Goal: Task Accomplishment & Management: Use online tool/utility

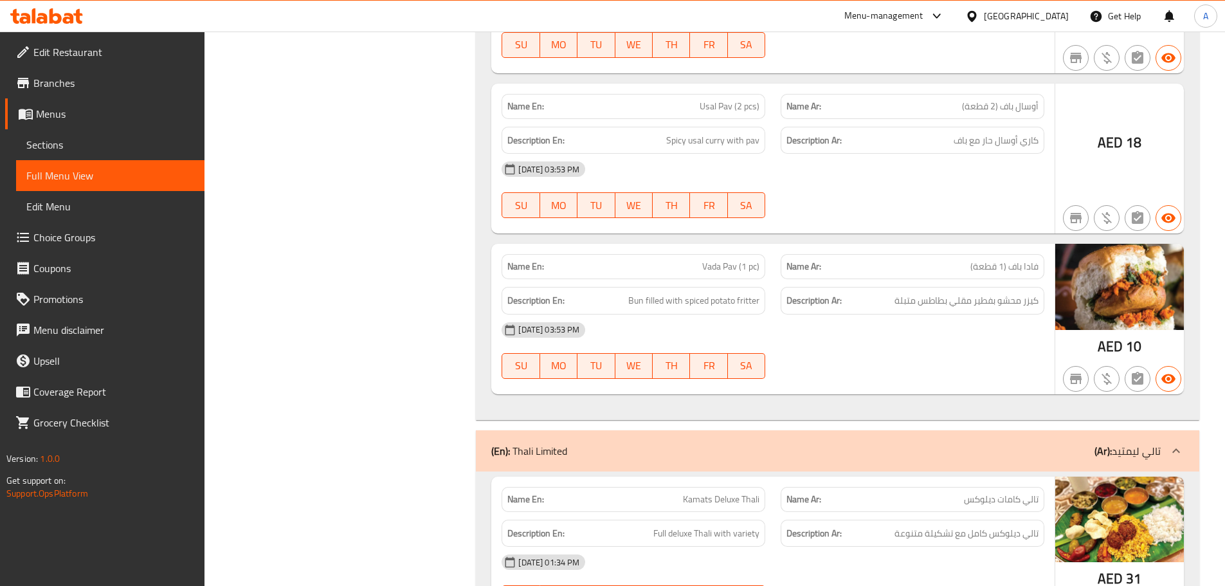
scroll to position [45495, 0]
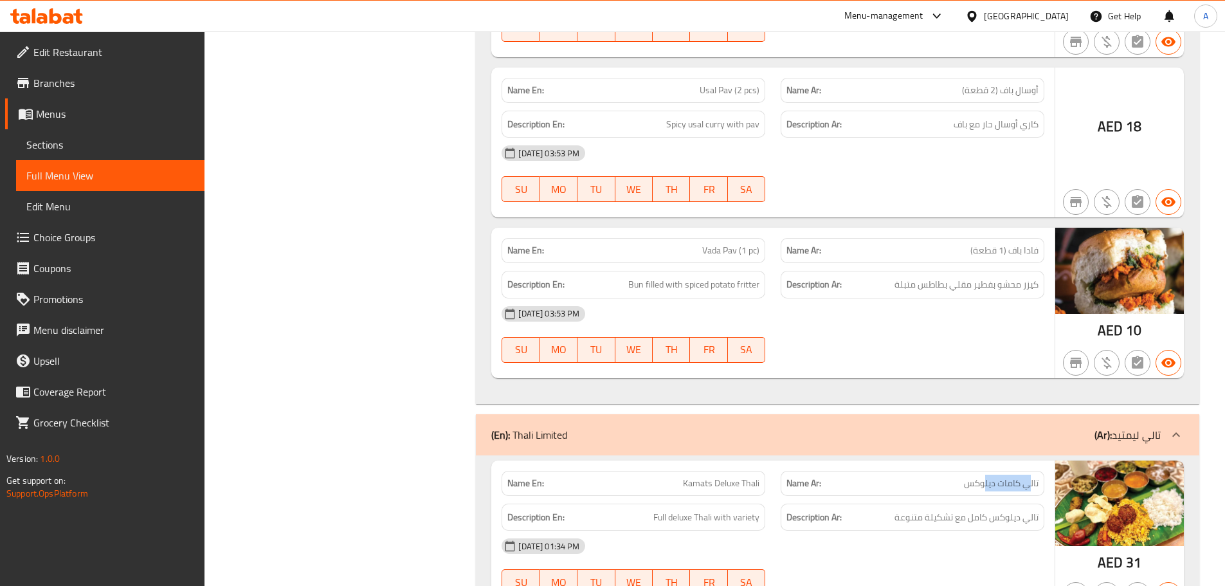
drag, startPoint x: 1027, startPoint y: 240, endPoint x: 974, endPoint y: 281, distance: 66.9
click at [980, 476] on span "تالي كامات ديلوكس" at bounding box center [1001, 482] width 75 height 13
click at [973, 530] on div "[DATE] 01:34 PM" at bounding box center [773, 545] width 558 height 31
click at [985, 585] on div at bounding box center [912, 594] width 279 height 15
drag, startPoint x: 994, startPoint y: 278, endPoint x: 890, endPoint y: 278, distance: 104.1
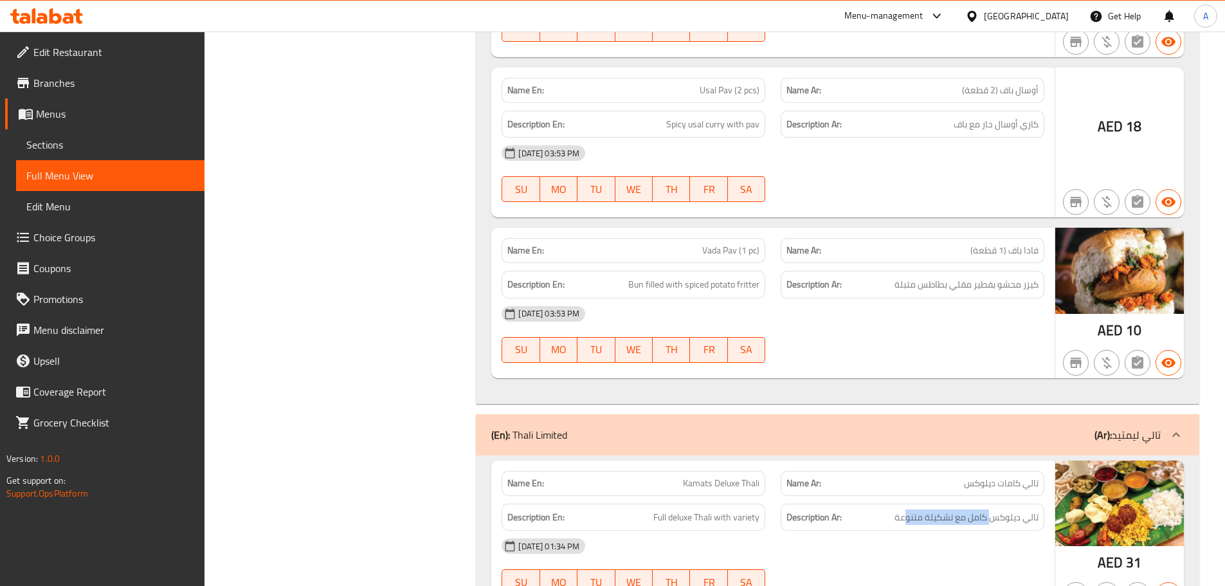
click at [890, 509] on h6 "Description Ar: تالي ديلوكس كامل مع تشكيلة متنوعة" at bounding box center [912, 517] width 252 height 16
drag, startPoint x: 691, startPoint y: 289, endPoint x: 831, endPoint y: 331, distance: 145.6
click at [761, 460] on div "Name En: Kamats Deluxe Thali Name Ar: تالي كامات ديلوكس Description En: Full de…" at bounding box center [772, 535] width 563 height 150
click at [844, 530] on div "[DATE] 01:34 PM SU MO TU WE TH FR SA" at bounding box center [773, 566] width 558 height 72
drag, startPoint x: 751, startPoint y: 404, endPoint x: 813, endPoint y: 429, distance: 67.4
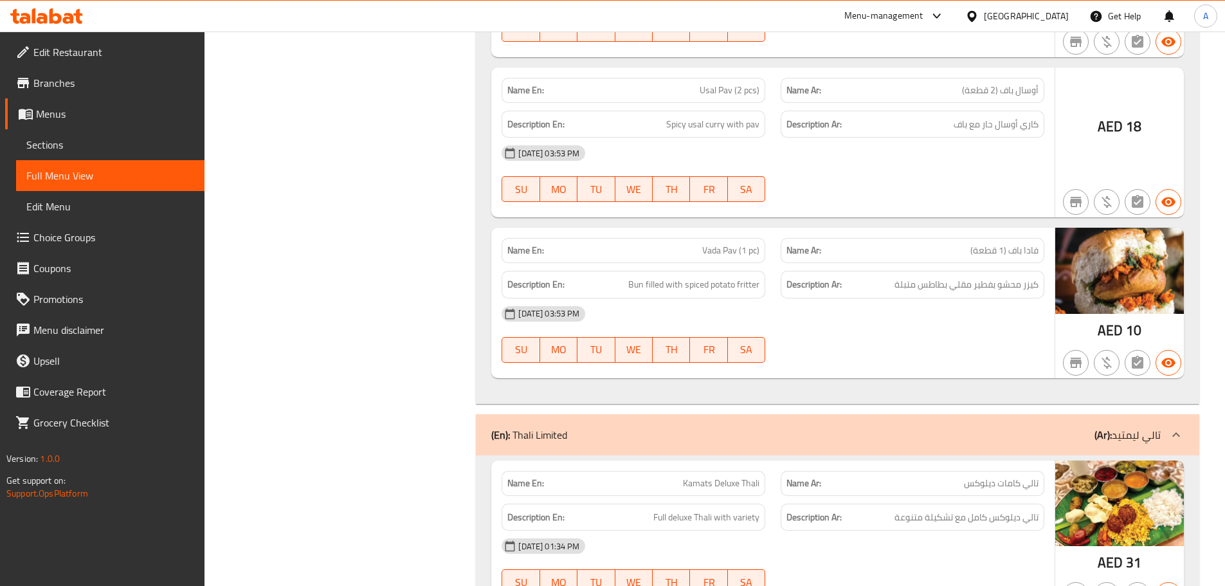
drag, startPoint x: 637, startPoint y: 440, endPoint x: 837, endPoint y: 498, distance: 208.1
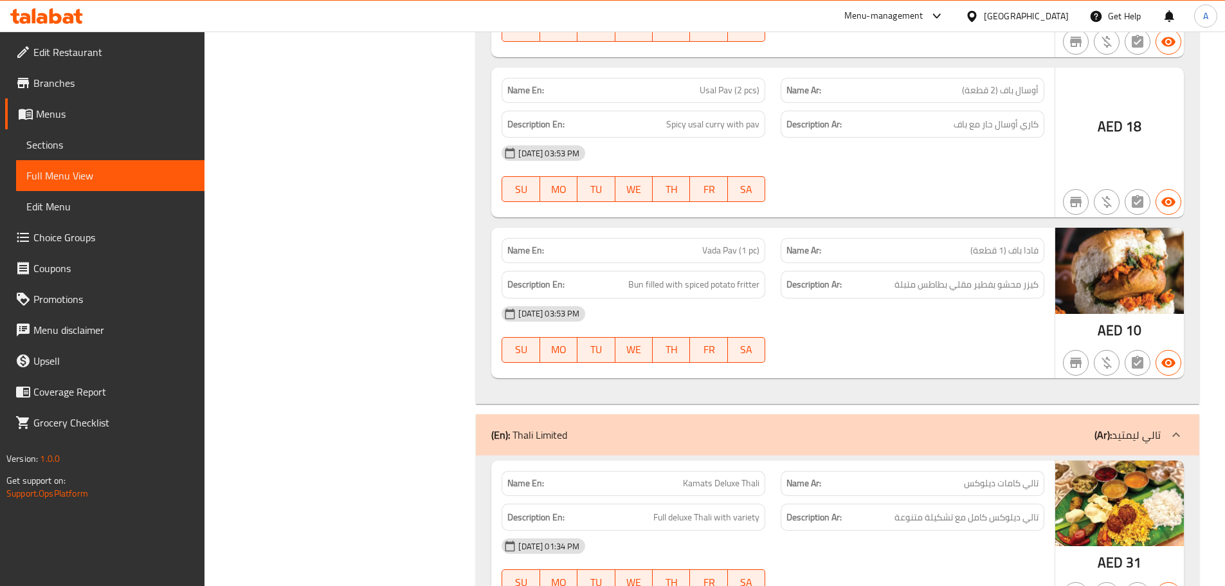
type button "0"
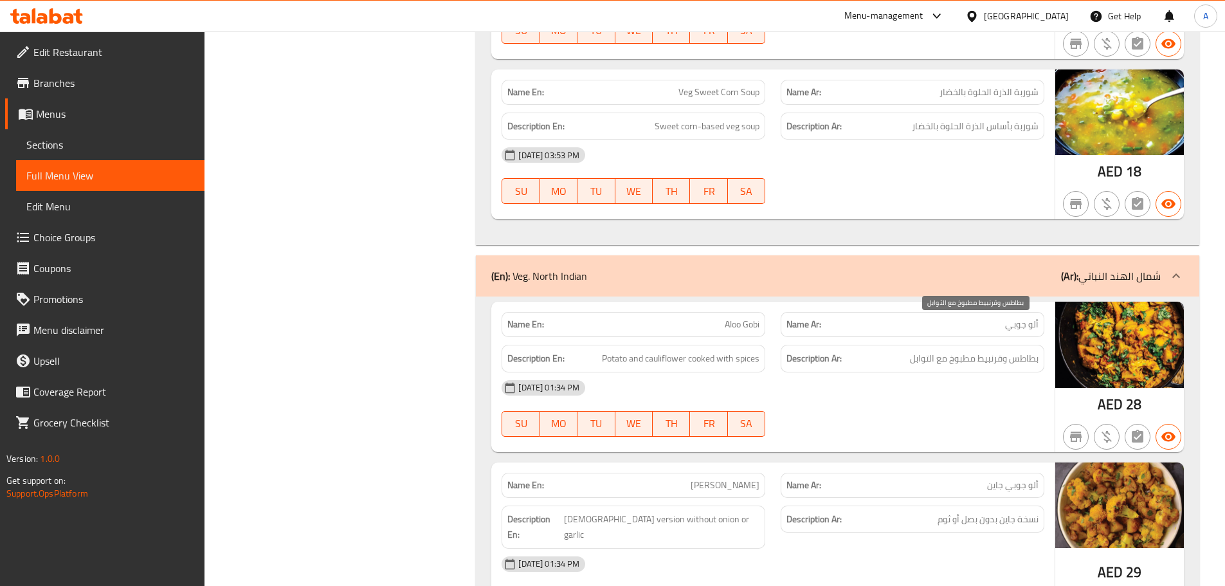
drag, startPoint x: 1016, startPoint y: 328, endPoint x: 948, endPoint y: 346, distance: 70.5
click at [948, 350] on span "بطاطس وقرنبيط مطبوخ مع التوابل" at bounding box center [974, 358] width 129 height 16
click at [948, 372] on div "[DATE] 01:34 PM" at bounding box center [773, 387] width 558 height 31
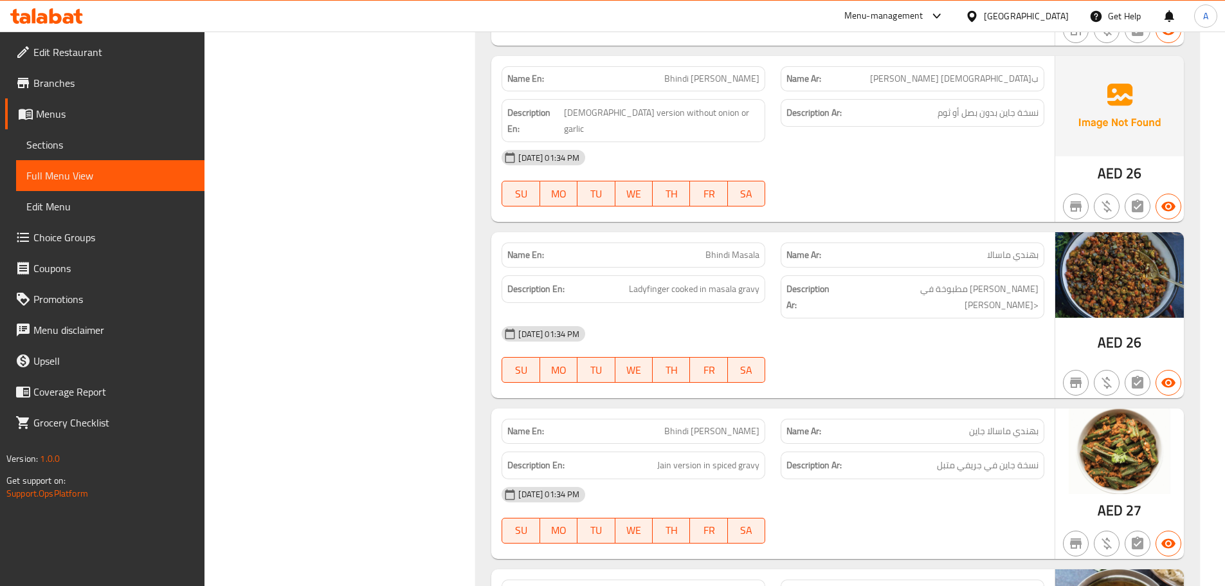
scroll to position [33377, 0]
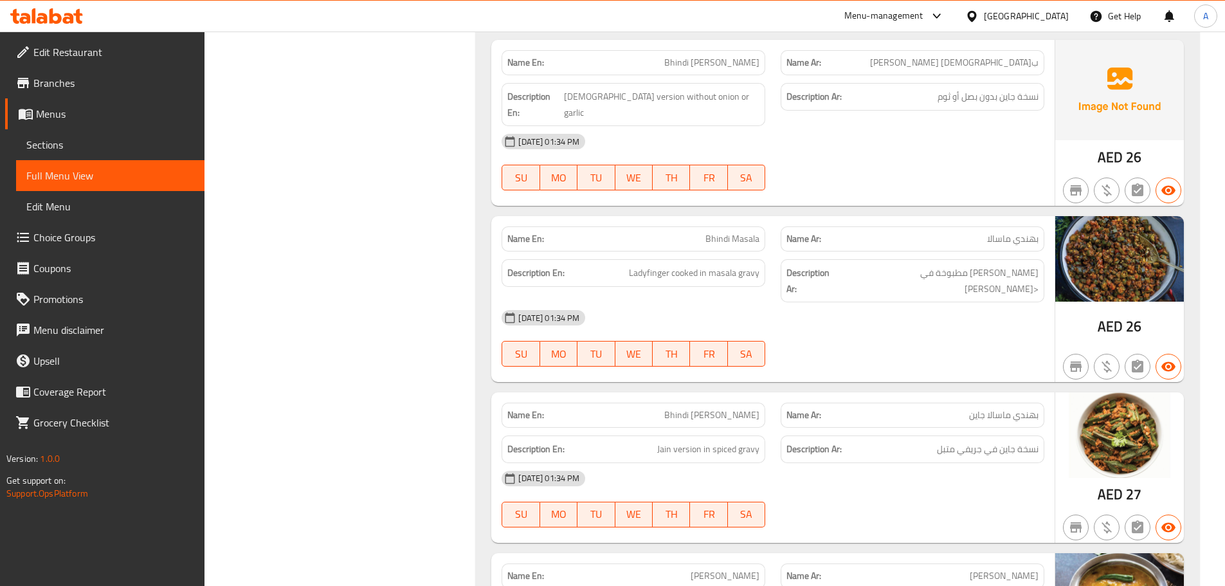
click at [714, 232] on span "Bhindi Masala" at bounding box center [732, 238] width 54 height 13
drag, startPoint x: 714, startPoint y: 174, endPoint x: 746, endPoint y: 175, distance: 32.2
click at [746, 232] on span "Bhindi Masala" at bounding box center [732, 238] width 54 height 13
copy span "Bhindi Masala"
click at [50, 143] on span "Sections" at bounding box center [110, 144] width 168 height 15
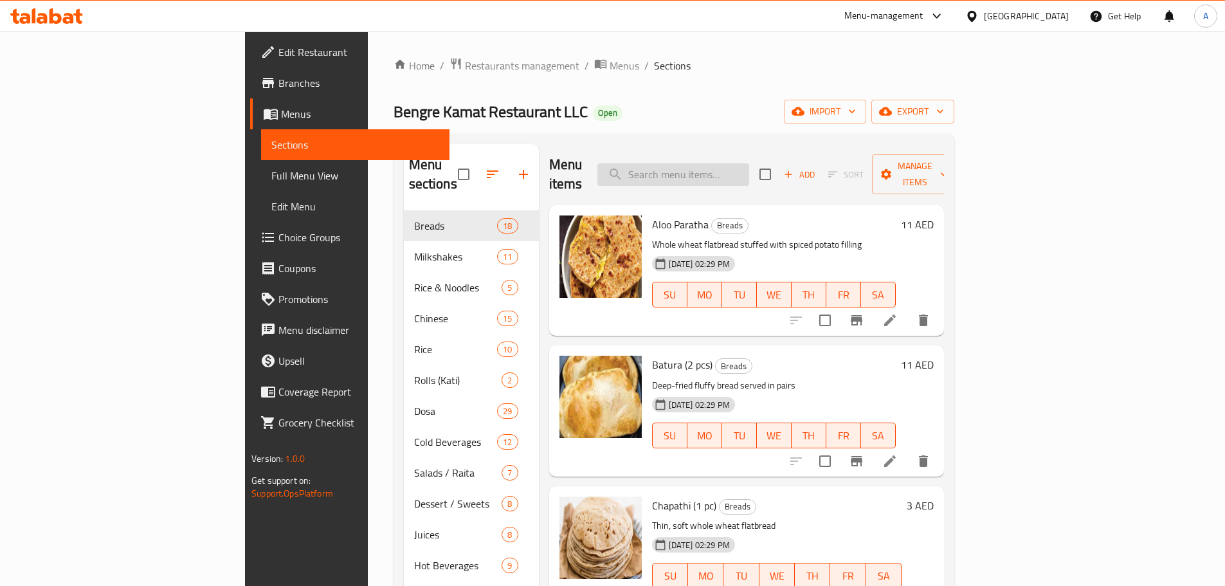
drag, startPoint x: 750, startPoint y: 165, endPoint x: 894, endPoint y: 303, distance: 199.1
click at [749, 166] on input "search" at bounding box center [673, 174] width 152 height 22
paste input "Bhindi Masala"
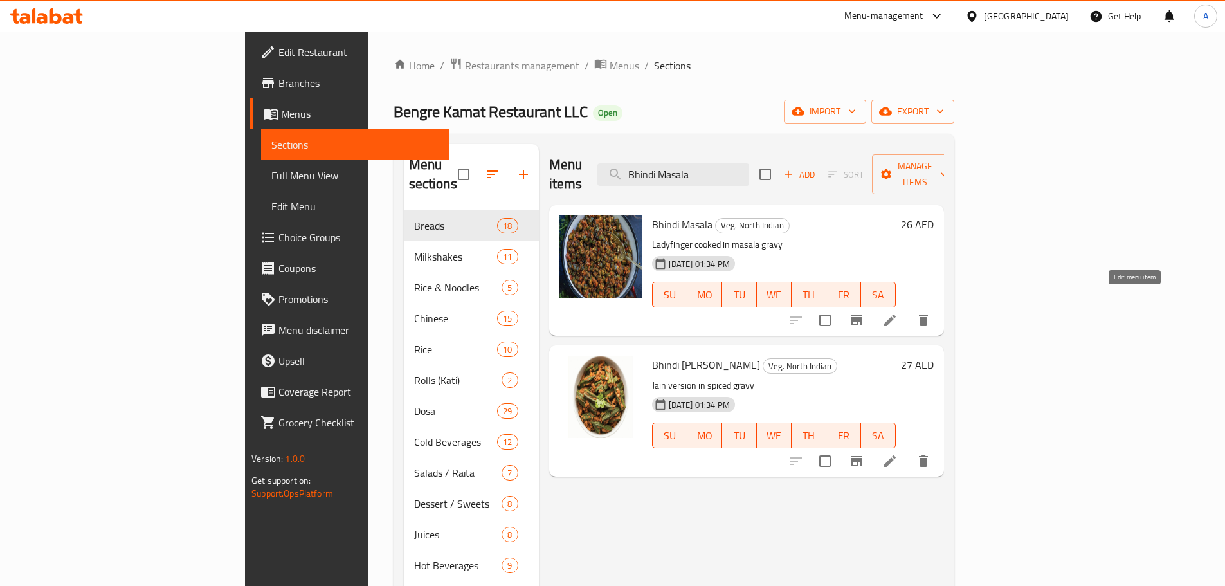
type input "Bhindi Masala"
click at [895, 314] on icon at bounding box center [890, 320] width 12 height 12
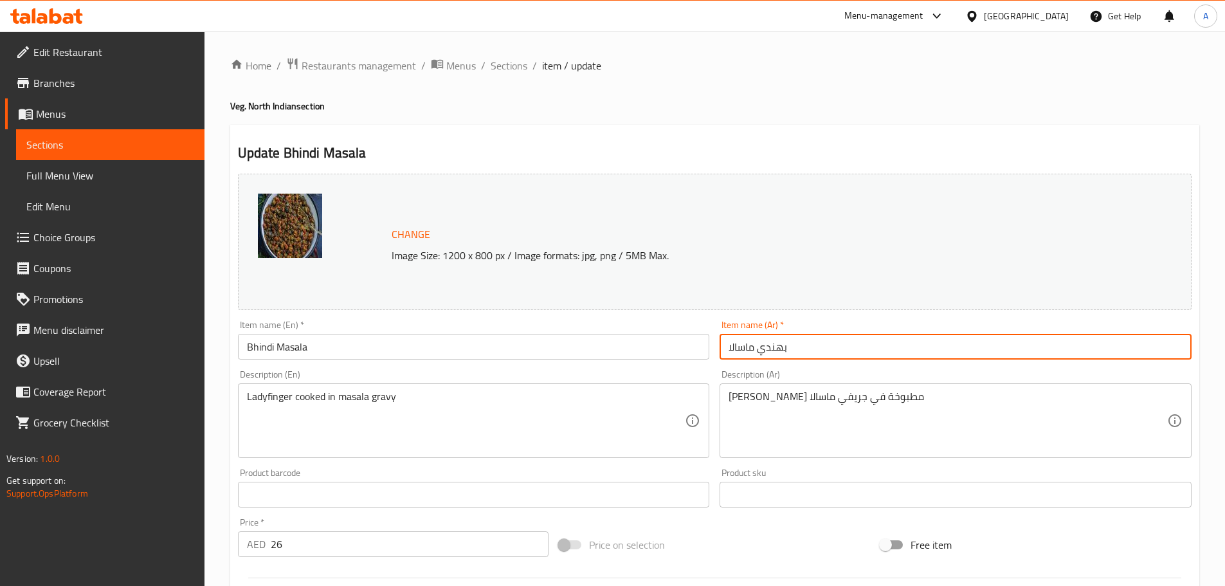
click at [831, 350] on input "بهندي ماسالا" at bounding box center [955, 347] width 472 height 26
click at [79, 180] on span "Full Menu View" at bounding box center [110, 175] width 168 height 15
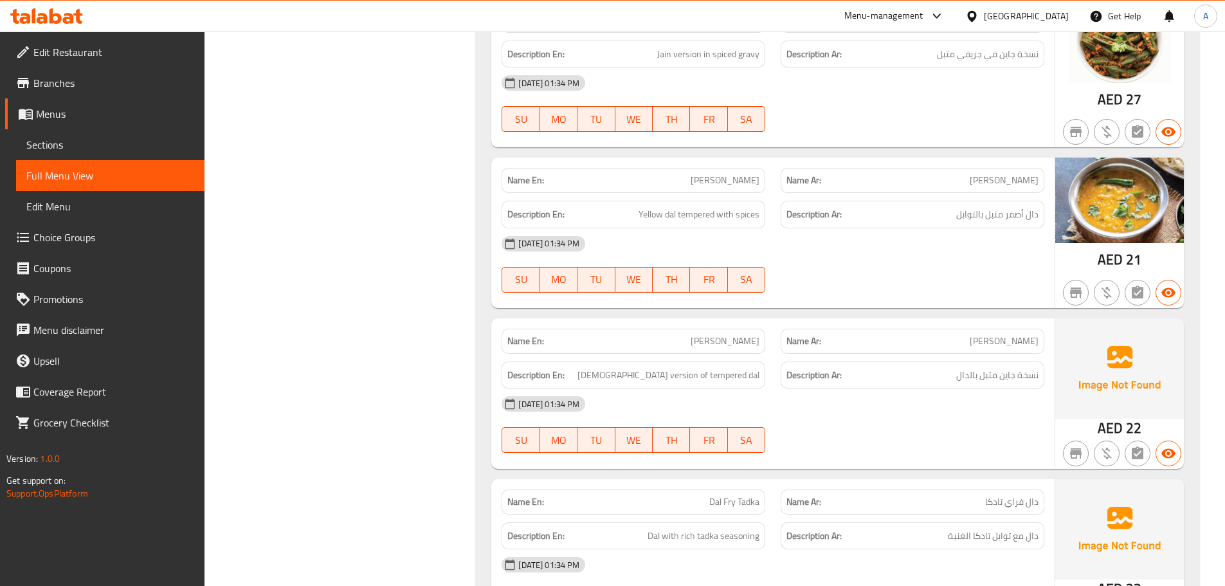
scroll to position [33762, 0]
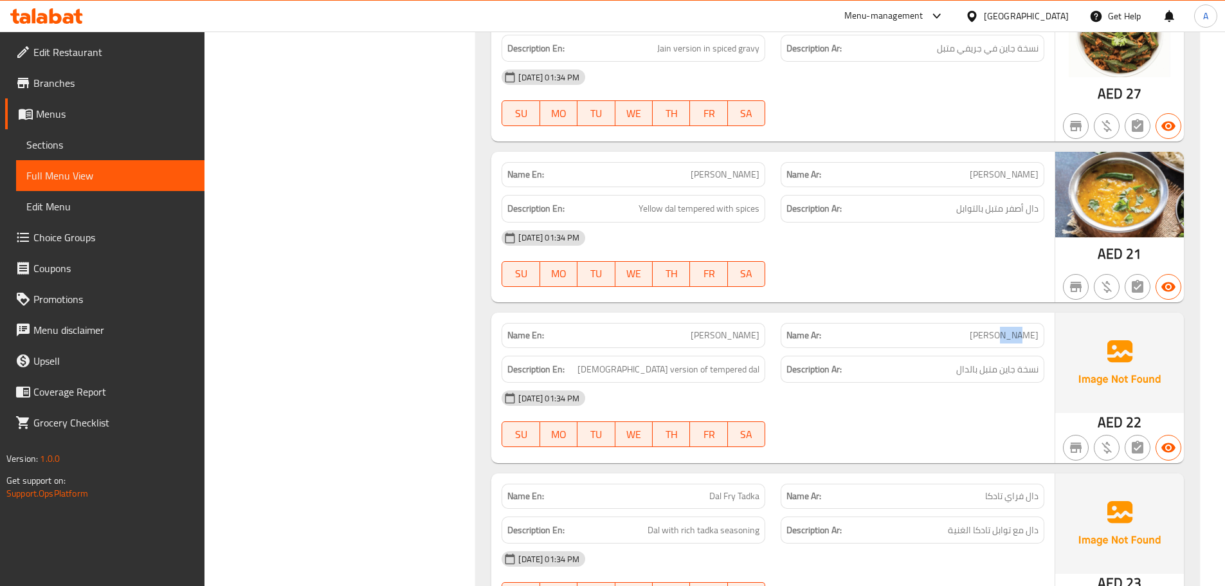
click at [1000, 328] on span "[PERSON_NAME]" at bounding box center [1003, 334] width 69 height 13
click at [976, 222] on div "[DATE] 01:34 PM SU MO TU WE TH FR SA" at bounding box center [773, 258] width 558 height 72
drag, startPoint x: 695, startPoint y: 107, endPoint x: 877, endPoint y: 159, distance: 190.0
click at [777, 152] on div "Name En: Dal Fry Name Ar: دال فراي Description En: Yellow dal tempered with spi…" at bounding box center [772, 227] width 563 height 150
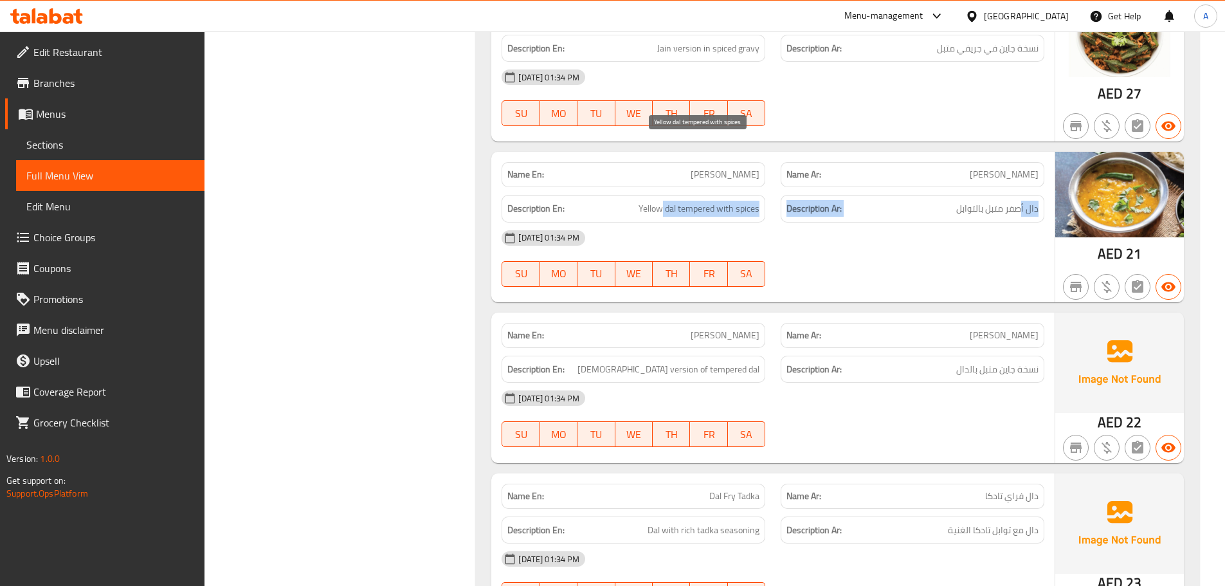
drag, startPoint x: 995, startPoint y: 145, endPoint x: 661, endPoint y: 145, distance: 334.3
click at [661, 187] on div "Description En: Yellow dal tempered with spices Description Ar: دال أصفر متبل ب…" at bounding box center [773, 208] width 558 height 43
click at [933, 222] on div "[DATE] 01:34 PM SU MO TU WE TH FR SA" at bounding box center [773, 258] width 558 height 72
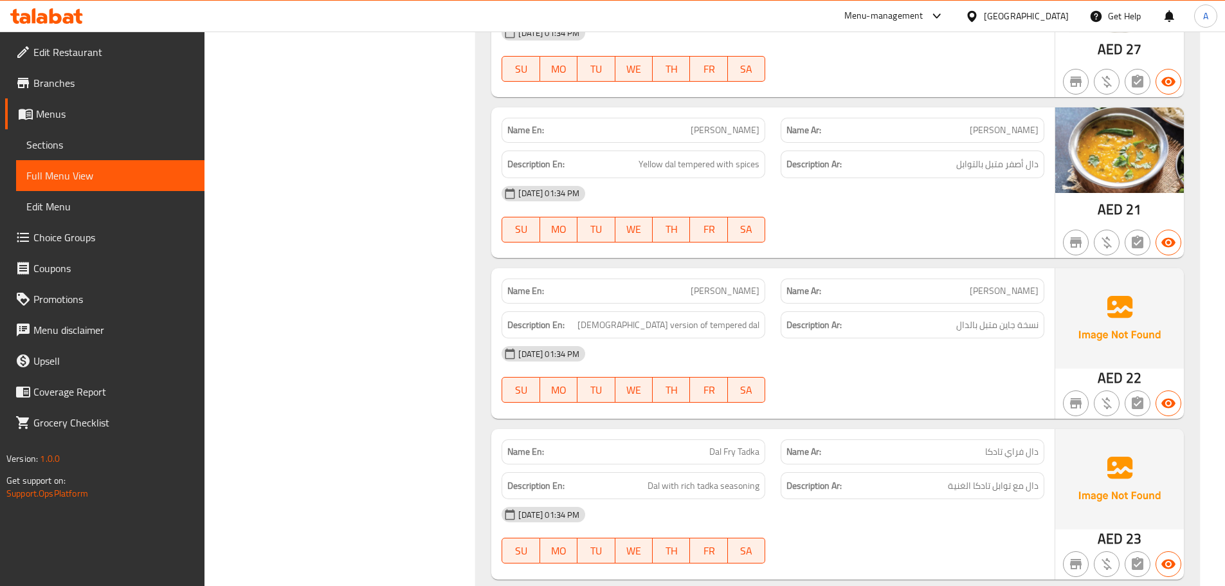
scroll to position [33827, 0]
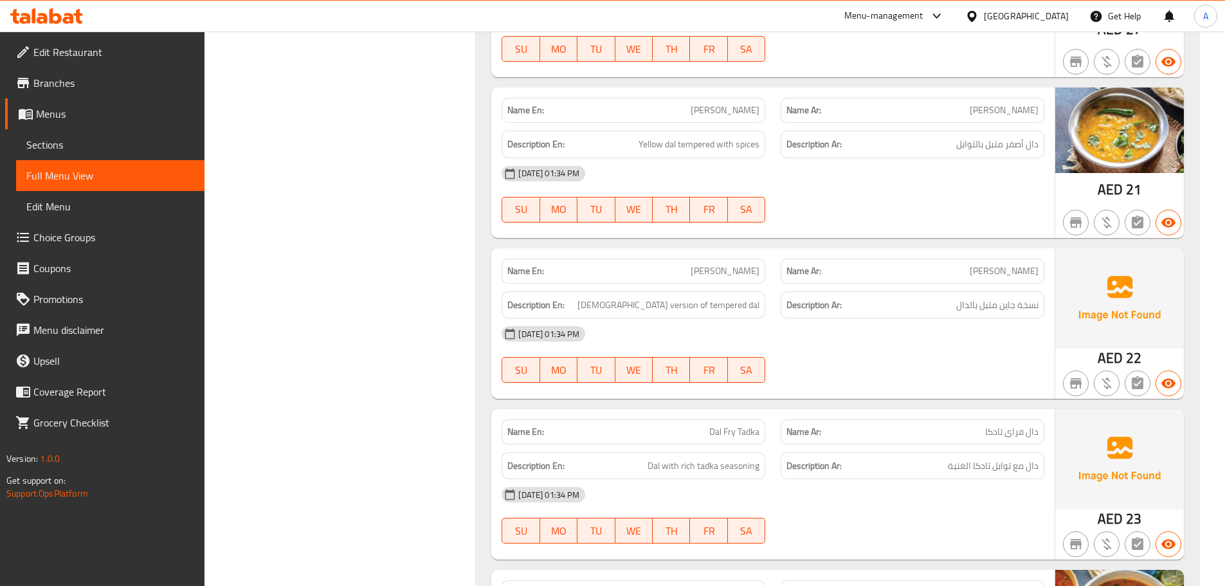
click at [830, 283] on div "Description En: [DEMOGRAPHIC_DATA] version of tempered dal Description Ar: نسخة…" at bounding box center [773, 304] width 558 height 43
click at [888, 318] on div "[DATE] 01:34 PM" at bounding box center [773, 333] width 558 height 31
drag, startPoint x: 1025, startPoint y: 246, endPoint x: 985, endPoint y: 246, distance: 39.2
click at [985, 297] on span "نسخة جاين متبل بالدال" at bounding box center [997, 305] width 82 height 16
drag, startPoint x: 648, startPoint y: 226, endPoint x: 870, endPoint y: 274, distance: 227.1
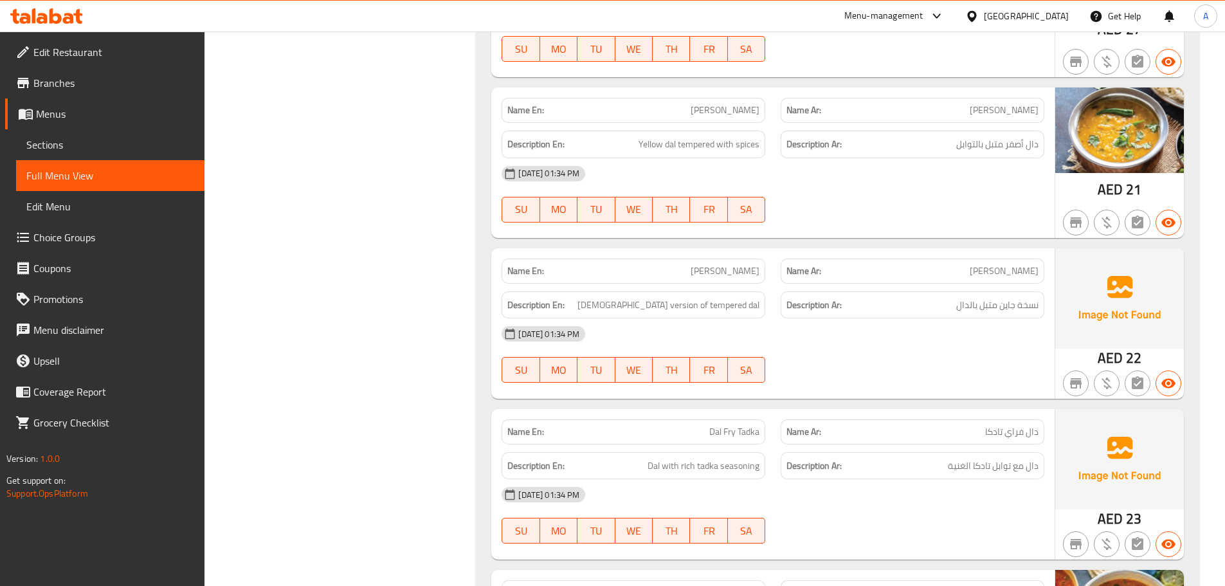
click at [820, 263] on div "Name En: [PERSON_NAME][DEMOGRAPHIC_DATA] Name Ar: دال فراي جين Description En: …" at bounding box center [772, 323] width 563 height 150
click at [889, 318] on div "[DATE] 01:34 PM" at bounding box center [773, 333] width 558 height 31
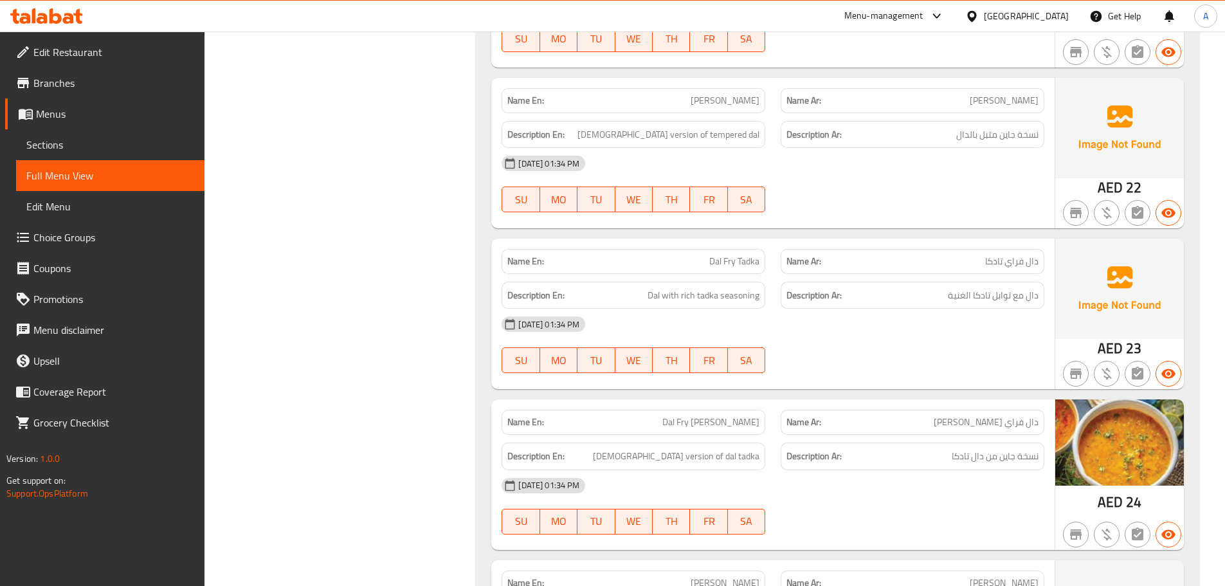
scroll to position [34019, 0]
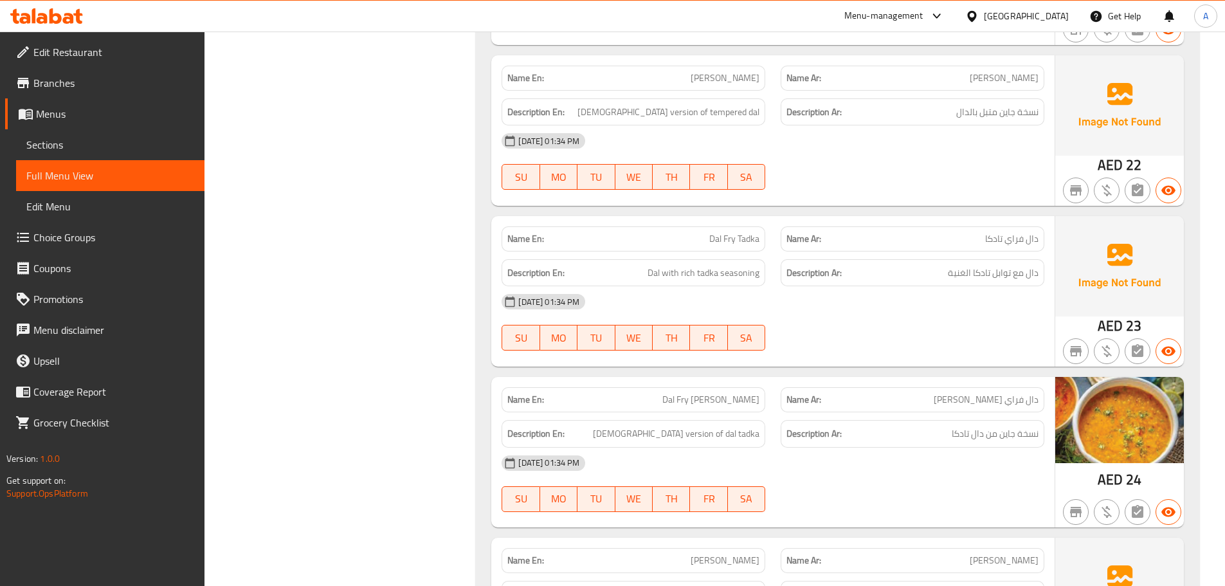
drag, startPoint x: 705, startPoint y: 188, endPoint x: 861, endPoint y: 234, distance: 162.9
click at [798, 216] on div "Name En: [PERSON_NAME] Tadka Name Ar: دال فراي تادكا Description En: Dal with r…" at bounding box center [772, 291] width 563 height 150
drag, startPoint x: 895, startPoint y: 261, endPoint x: 899, endPoint y: 273, distance: 12.6
click at [896, 286] on div "[DATE] 01:34 PM SU MO TU WE TH FR SA" at bounding box center [773, 322] width 558 height 72
drag, startPoint x: 962, startPoint y: 211, endPoint x: 945, endPoint y: 211, distance: 17.4
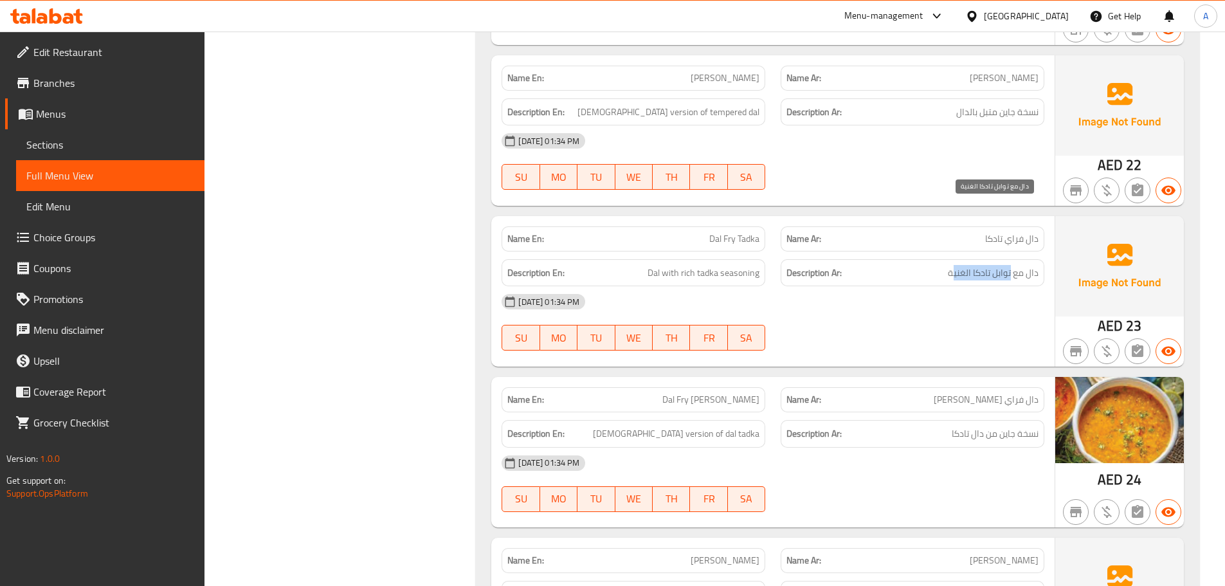
click at [949, 265] on span "دال مع توابل تادكا الغنية" at bounding box center [993, 273] width 91 height 16
drag, startPoint x: 872, startPoint y: 240, endPoint x: 773, endPoint y: 240, distance: 99.0
click at [871, 286] on div "[DATE] 01:34 PM" at bounding box center [773, 301] width 558 height 31
click at [768, 235] on div "Name En: [PERSON_NAME] Tadka Name Ar: دال فراي تادكا Description En: Dal with r…" at bounding box center [772, 291] width 563 height 150
click at [848, 286] on div "[DATE] 01:34 PM SU MO TU WE TH FR SA" at bounding box center [773, 322] width 558 height 72
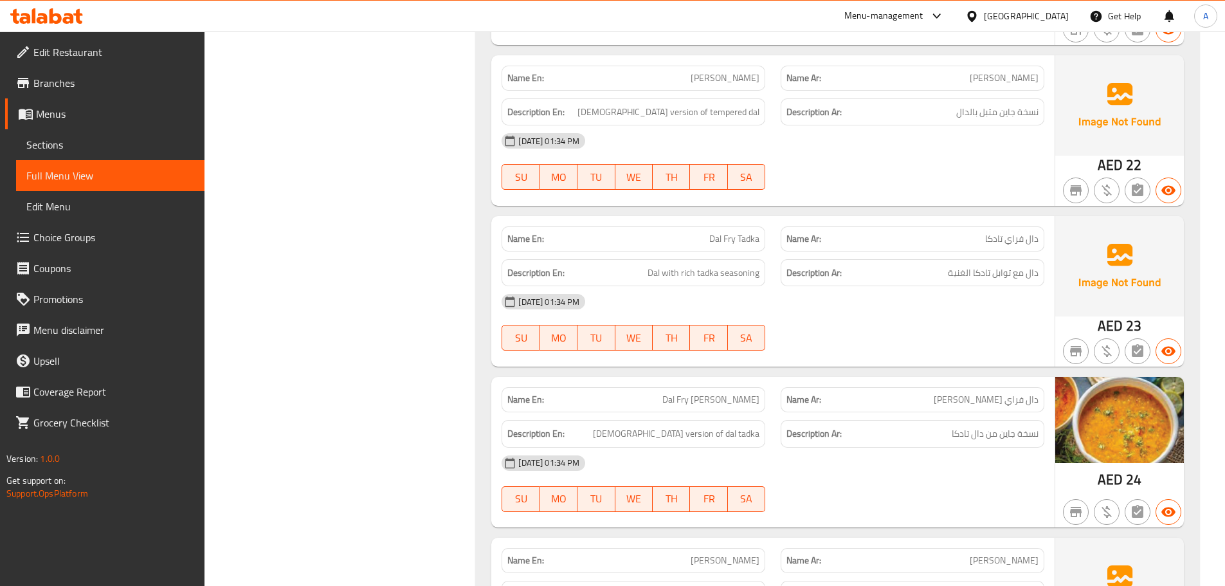
scroll to position [34084, 0]
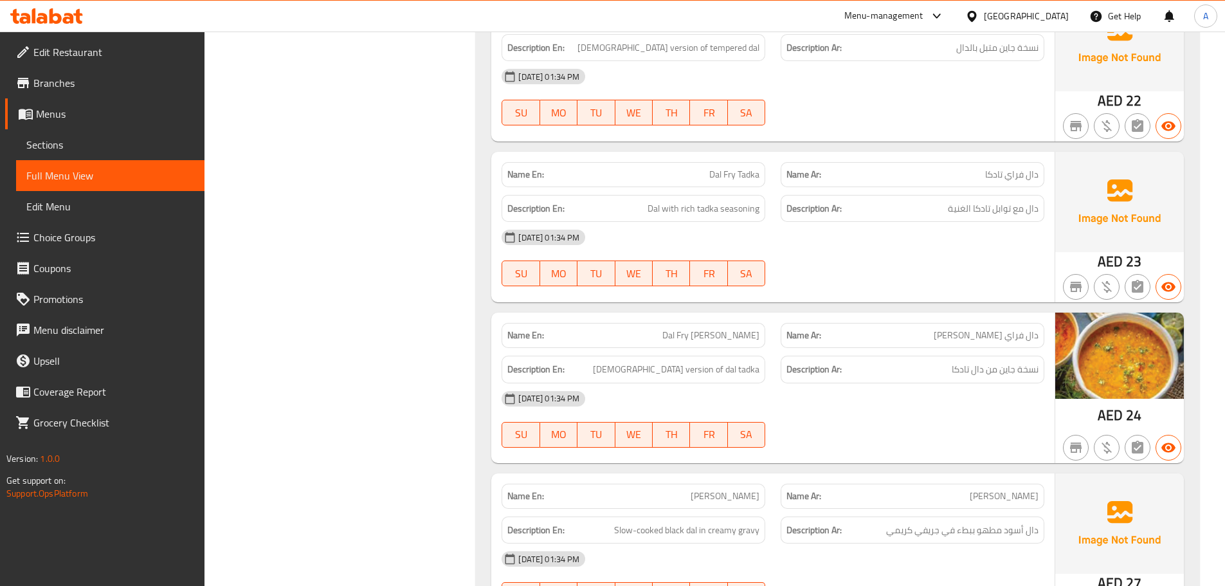
drag, startPoint x: 703, startPoint y: 267, endPoint x: 843, endPoint y: 330, distance: 153.4
click at [762, 323] on div "Name En: [PERSON_NAME]" at bounding box center [633, 335] width 264 height 25
drag, startPoint x: 854, startPoint y: 336, endPoint x: 850, endPoint y: 357, distance: 21.7
click at [856, 383] on div "[DATE] 01:34 PM" at bounding box center [773, 398] width 558 height 31
drag, startPoint x: 1014, startPoint y: 278, endPoint x: 973, endPoint y: 274, distance: 41.4
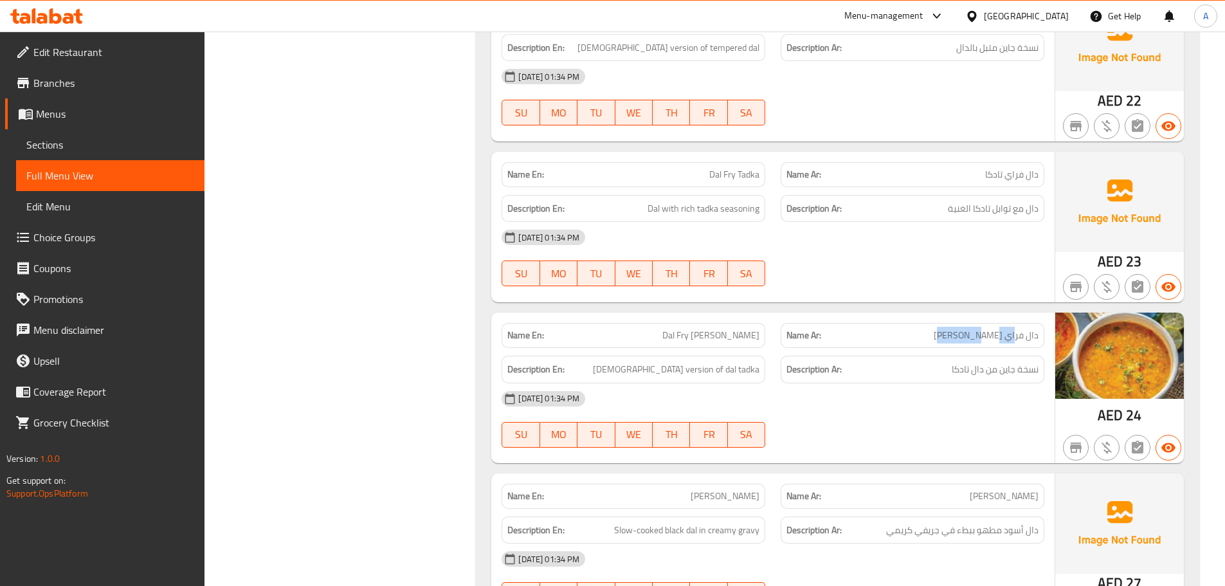
click at [973, 328] on span "دال فراي [PERSON_NAME]" at bounding box center [985, 334] width 105 height 13
drag, startPoint x: 1028, startPoint y: 312, endPoint x: 905, endPoint y: 317, distance: 122.9
click at [967, 361] on span "نسخة جاين من دال تادكا" at bounding box center [994, 369] width 87 height 16
click at [786, 326] on div "Name En: [PERSON_NAME] Name Ar: [PERSON_NAME] Description En: Jain version of d…" at bounding box center [772, 387] width 563 height 150
click at [866, 383] on div "[DATE] 01:34 PM SU MO TU WE TH FR SA" at bounding box center [773, 419] width 558 height 72
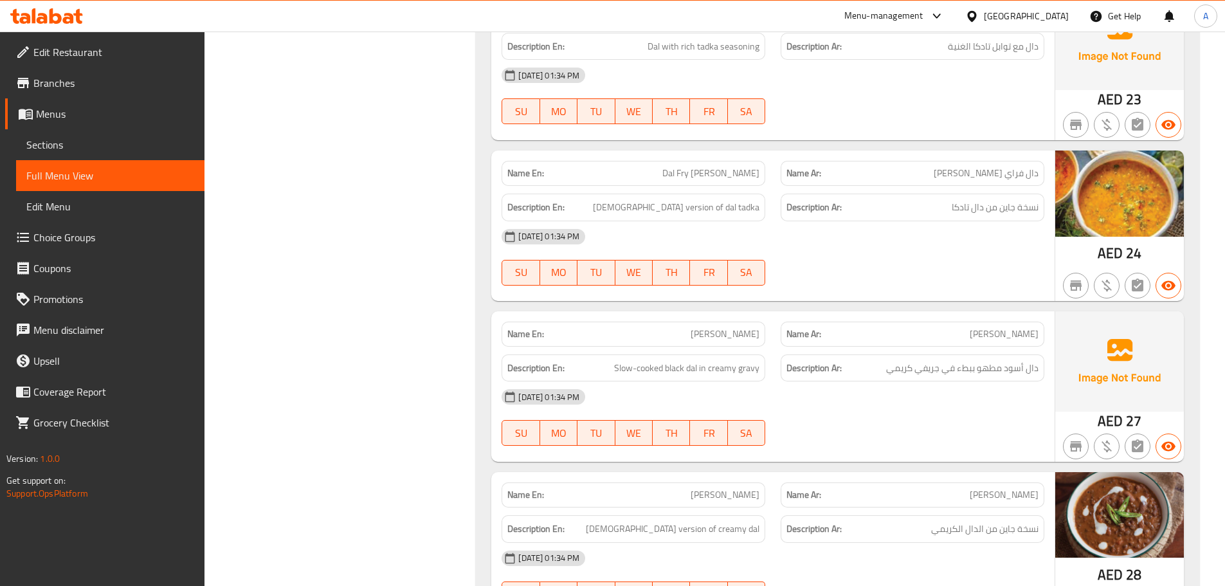
scroll to position [34277, 0]
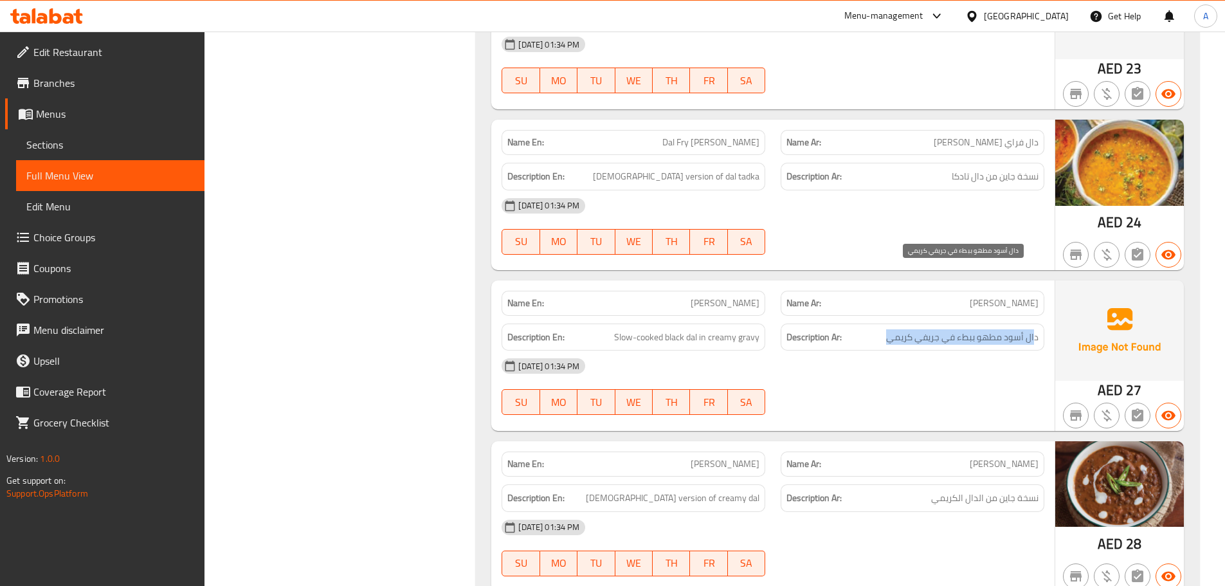
drag, startPoint x: 1035, startPoint y: 276, endPoint x: 886, endPoint y: 276, distance: 149.1
click at [886, 329] on span "دال أسود مطهو ببطء في جريفي كريمي" at bounding box center [962, 337] width 152 height 16
click at [804, 316] on div "Description En: Slow-cooked black dal in creamy gravy Description Ar: دال أسود …" at bounding box center [773, 337] width 558 height 43
click at [890, 350] on div "[DATE] 01:34 PM SU MO TU WE TH FR SA" at bounding box center [773, 386] width 558 height 72
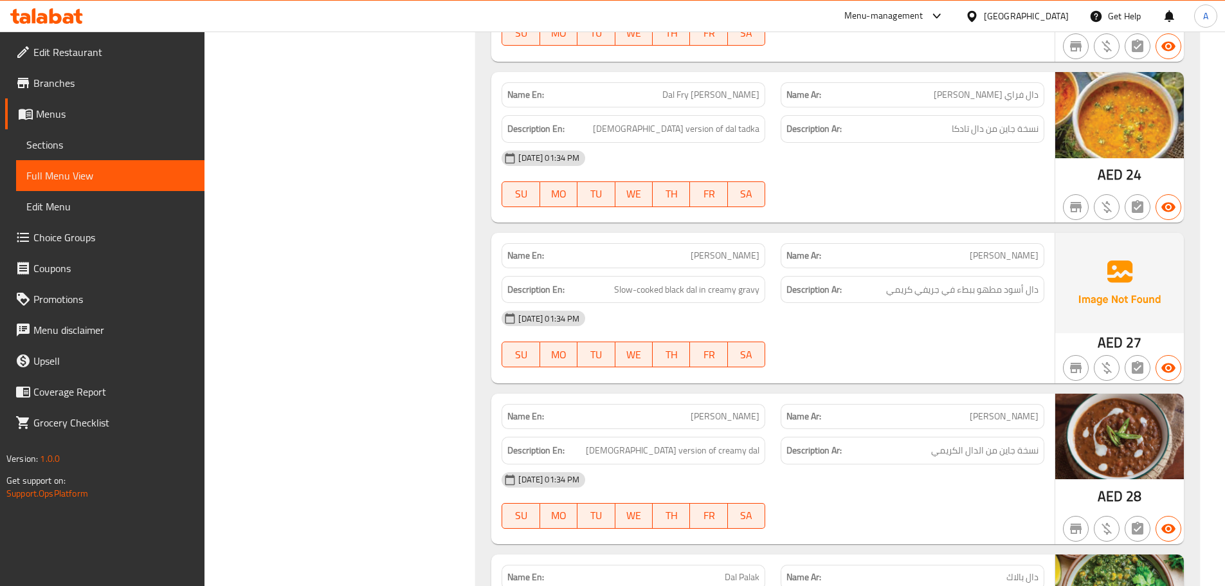
scroll to position [34469, 0]
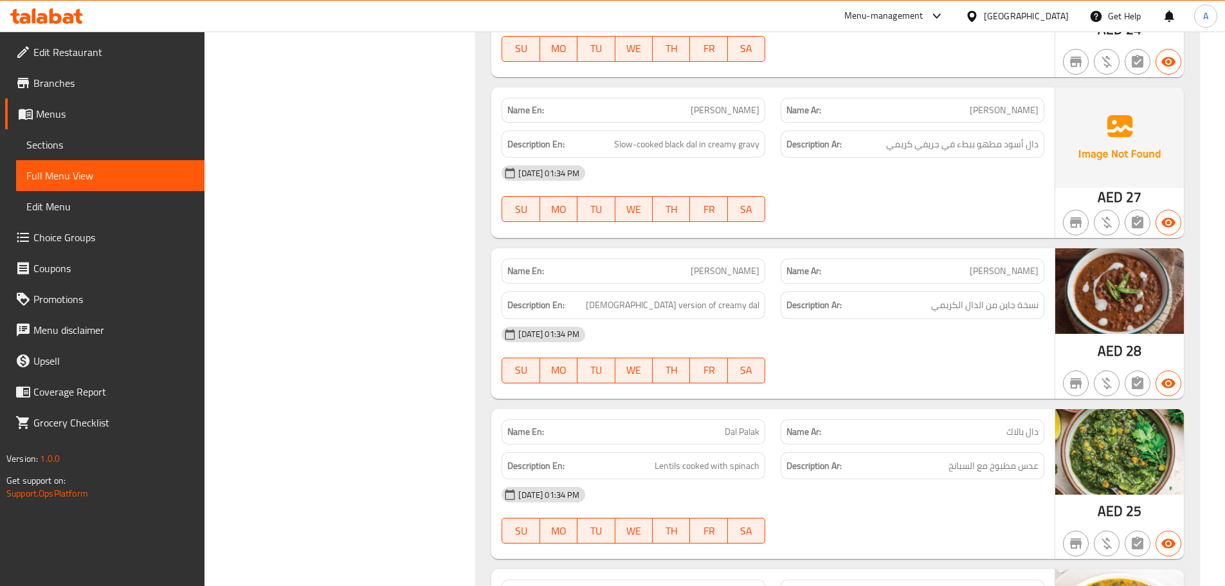
click at [804, 283] on div "Description En: Jain version of creamy dal Description Ar: نسخة جاين من الدال ا…" at bounding box center [773, 304] width 558 height 43
click at [862, 319] on div "[DATE] 01:34 PM SU MO TU WE TH FR SA" at bounding box center [773, 355] width 558 height 72
drag, startPoint x: 1027, startPoint y: 244, endPoint x: 938, endPoint y: 240, distance: 88.8
click at [940, 297] on span "نسخة جاين من الدال الكريمي" at bounding box center [984, 305] width 107 height 16
drag, startPoint x: 644, startPoint y: 235, endPoint x: 957, endPoint y: 318, distance: 323.7
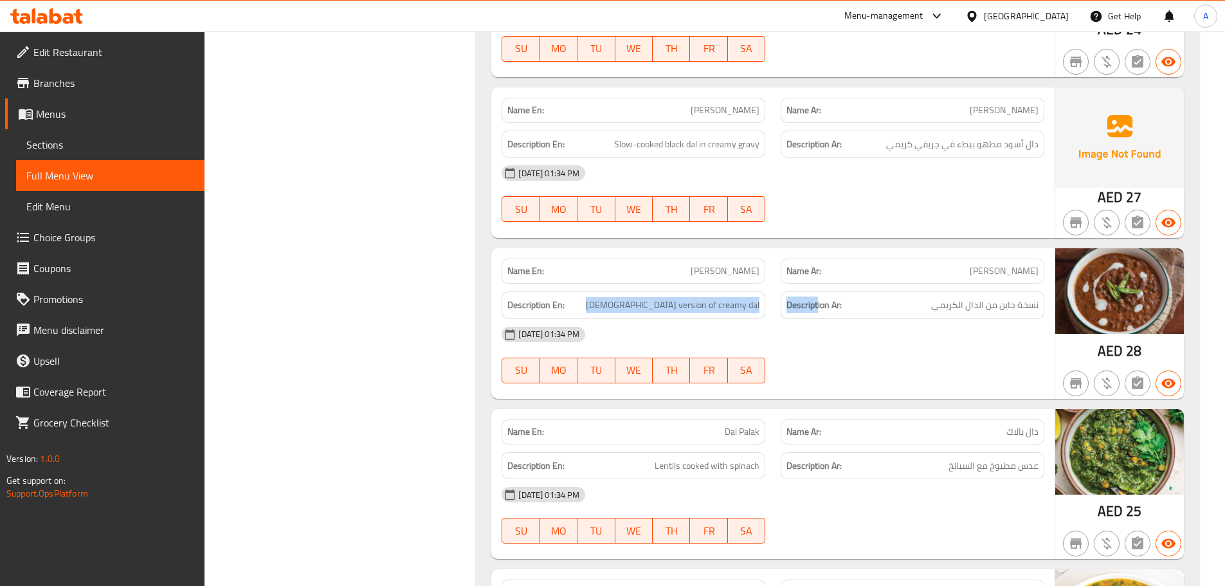
click at [840, 270] on div "Name En: [PERSON_NAME] Name Ar: [PERSON_NAME] Description En: Jain version of c…" at bounding box center [772, 323] width 563 height 150
click at [958, 375] on div at bounding box center [912, 382] width 279 height 15
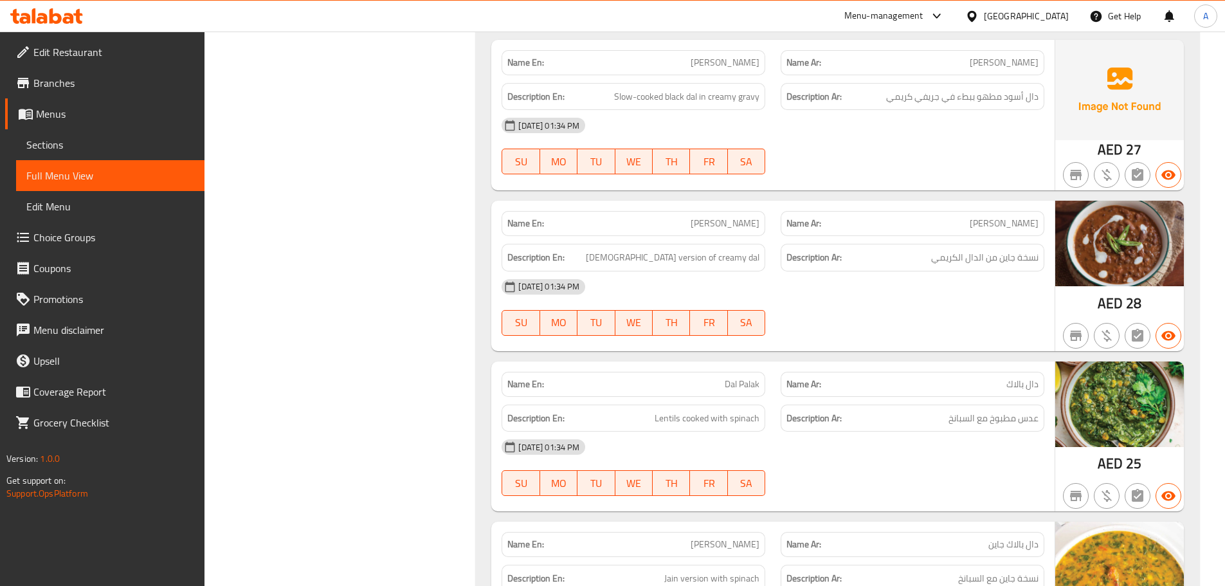
scroll to position [34598, 0]
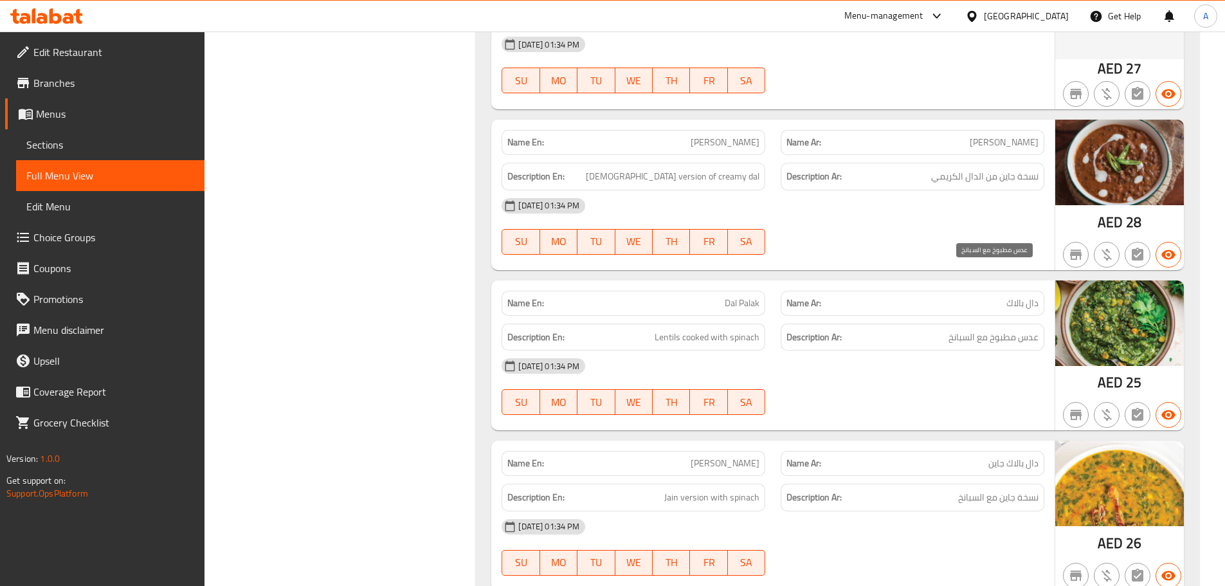
drag, startPoint x: 1025, startPoint y: 278, endPoint x: 955, endPoint y: 275, distance: 70.8
click at [973, 329] on span "عدس مطبوخ مع السبانخ" at bounding box center [993, 337] width 90 height 16
click at [768, 316] on div "Description En: Lentils cooked with spinach" at bounding box center [633, 337] width 279 height 43
click at [851, 350] on div "[DATE] 01:34 PM" at bounding box center [773, 365] width 558 height 31
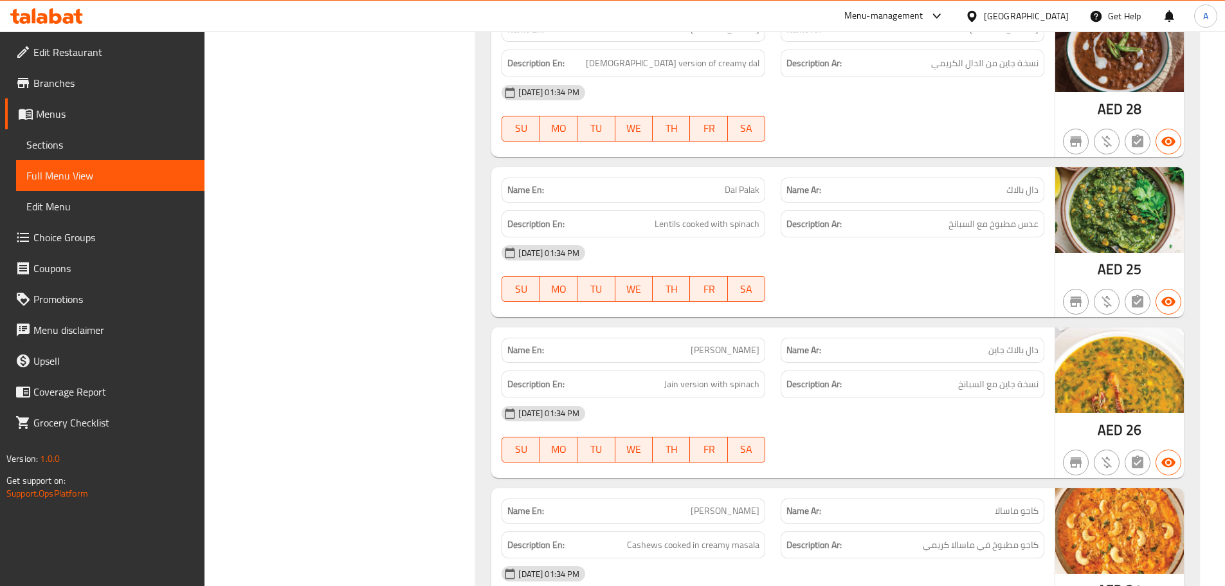
scroll to position [34791, 0]
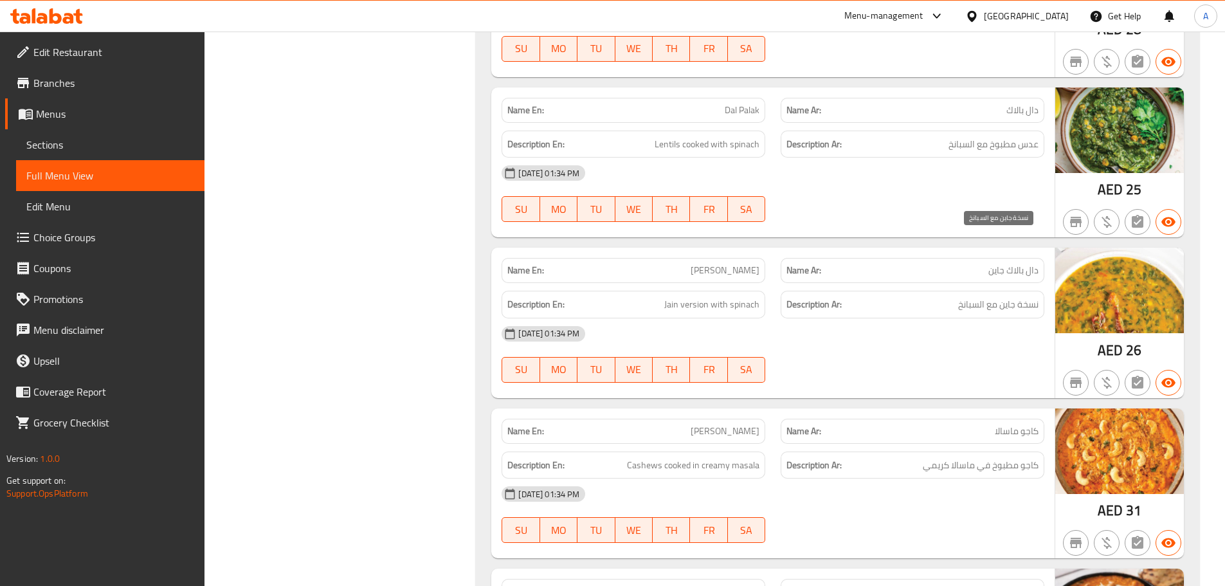
drag, startPoint x: 1025, startPoint y: 244, endPoint x: 948, endPoint y: 244, distance: 77.1
click at [948, 296] on h6 "Description Ar: نسخة جاين مع السبانخ" at bounding box center [912, 304] width 252 height 16
drag, startPoint x: 707, startPoint y: 251, endPoint x: 816, endPoint y: 272, distance: 110.7
click at [780, 255] on div "Name En: [PERSON_NAME] Name Ar: دال بالاك جاين Description En: Jain version wit…" at bounding box center [772, 322] width 563 height 150
click at [861, 318] on div "[DATE] 01:34 PM SU MO TU WE TH FR SA" at bounding box center [773, 354] width 558 height 72
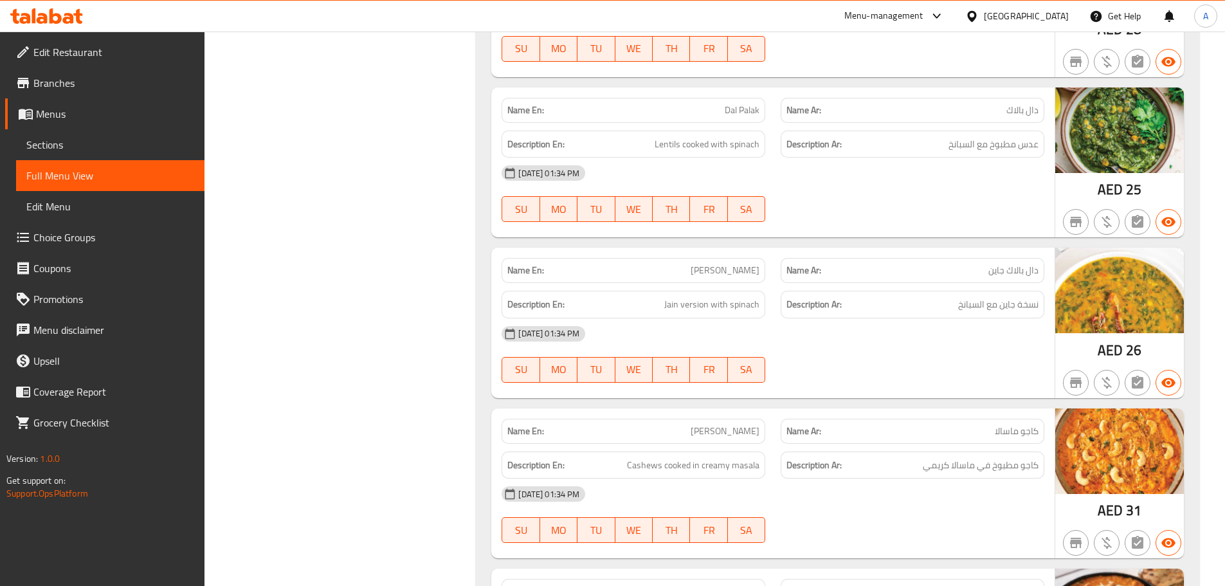
scroll to position [34919, 0]
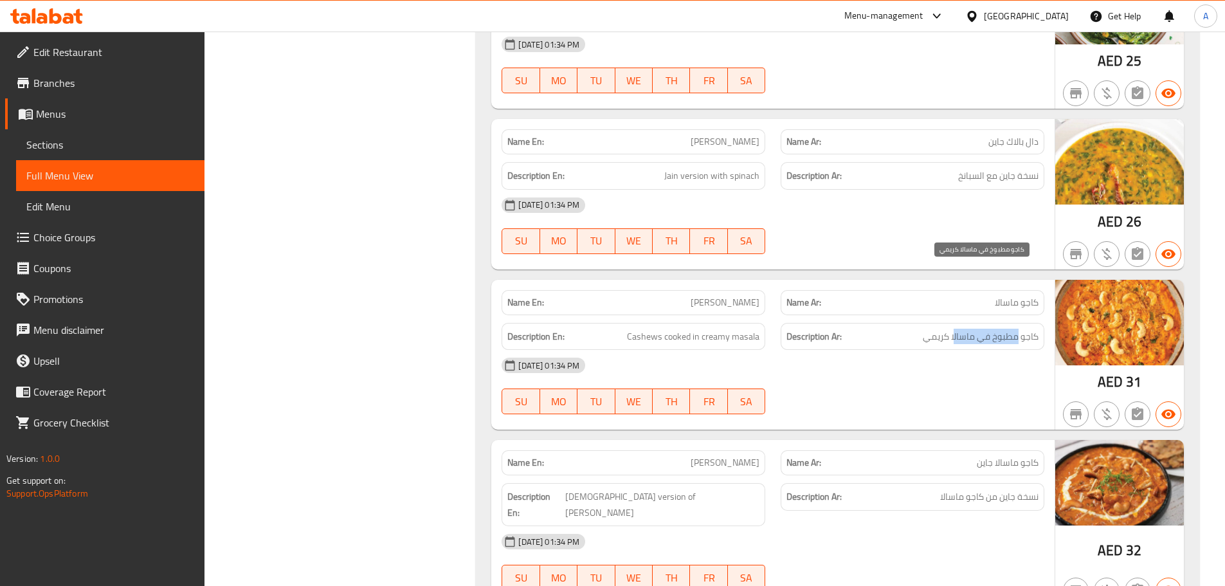
drag, startPoint x: 1020, startPoint y: 278, endPoint x: 890, endPoint y: 283, distance: 129.3
click at [953, 328] on span "كاجو مطبوخ في ماسالا كريمي" at bounding box center [980, 336] width 116 height 16
drag, startPoint x: 689, startPoint y: 273, endPoint x: 823, endPoint y: 300, distance: 136.4
click at [791, 289] on div "Name En: [PERSON_NAME] Name Ar: كاجو ماسالا Description En: Cashews cooked in c…" at bounding box center [772, 355] width 563 height 150
click at [854, 350] on div "[DATE] 01:34 PM" at bounding box center [773, 365] width 558 height 31
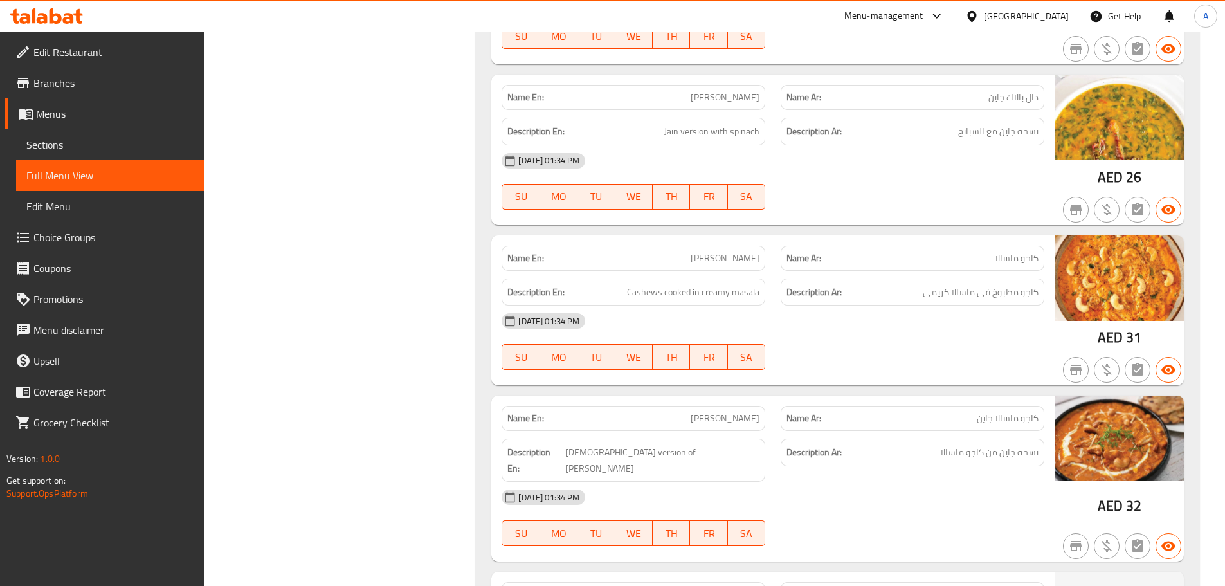
scroll to position [35048, 0]
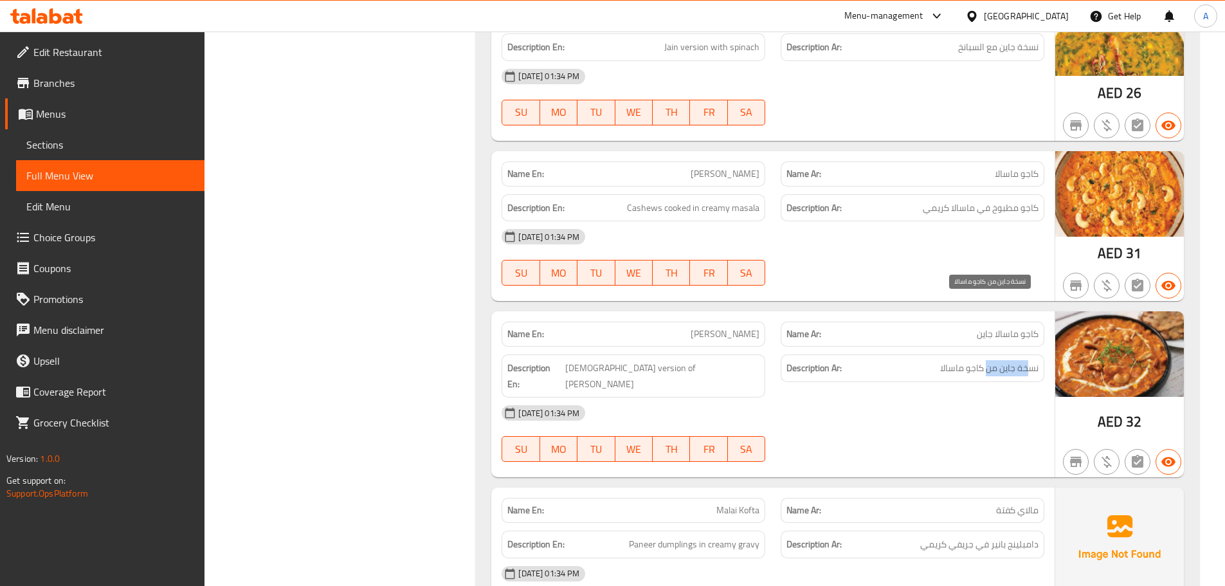
drag, startPoint x: 1027, startPoint y: 309, endPoint x: 853, endPoint y: 321, distance: 174.6
click at [985, 360] on span "نسخة جاين من كاجو ماسالا" at bounding box center [989, 368] width 98 height 16
click at [753, 397] on div "[DATE] 01:34 PM" at bounding box center [773, 412] width 558 height 31
click at [824, 397] on div "[DATE] 01:34 PM SU MO TU WE TH FR SA" at bounding box center [773, 433] width 558 height 72
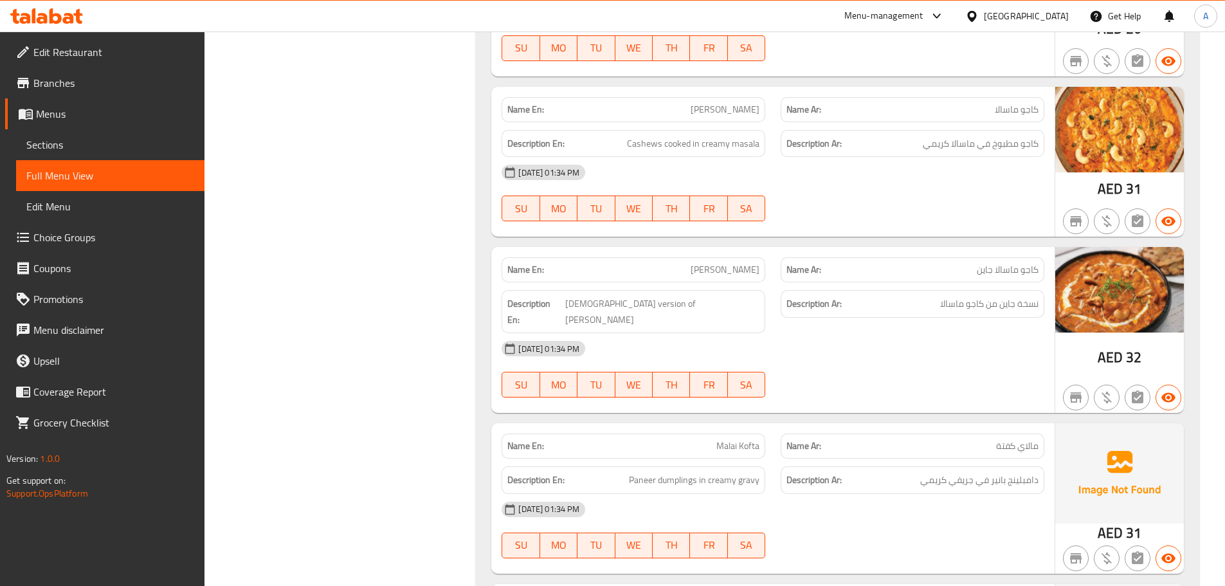
drag, startPoint x: 690, startPoint y: 373, endPoint x: 828, endPoint y: 424, distance: 147.0
click at [812, 423] on div "Name En: Malai Kofta Name Ar: مالاي كفتة Description En: Paneer dumplings in cr…" at bounding box center [772, 498] width 563 height 150
click at [834, 494] on div "[DATE] 01:34 PM" at bounding box center [773, 509] width 558 height 31
drag, startPoint x: 1030, startPoint y: 400, endPoint x: 953, endPoint y: 408, distance: 77.6
click at [953, 472] on span "دامبلينج بانير في جريفي كريمي" at bounding box center [979, 480] width 118 height 16
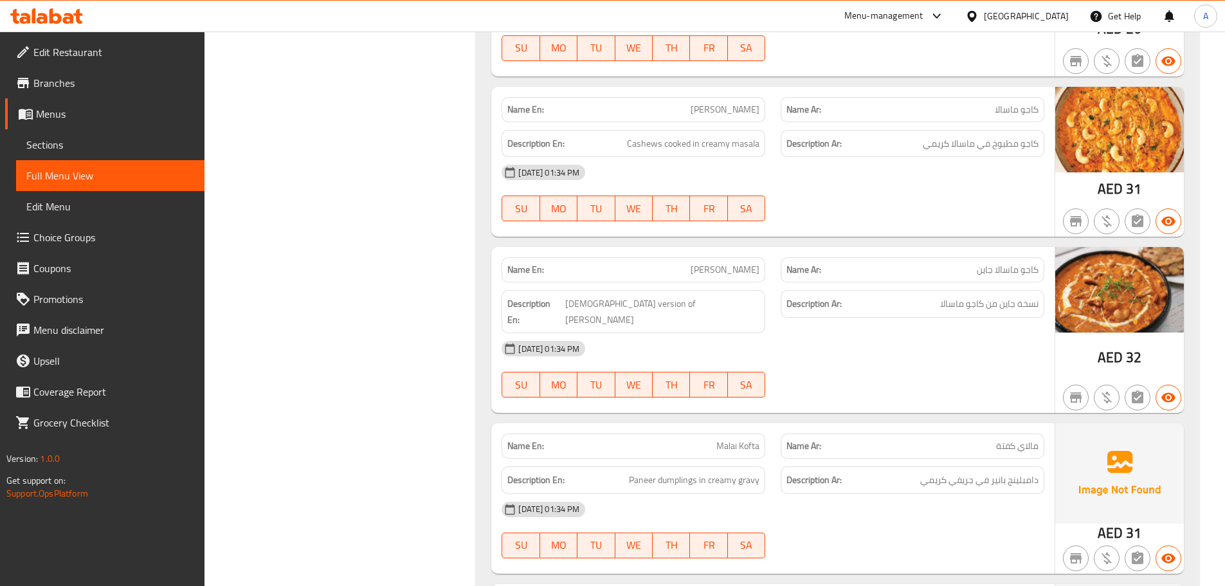
click at [949, 494] on div "[DATE] 01:34 PM" at bounding box center [773, 509] width 558 height 31
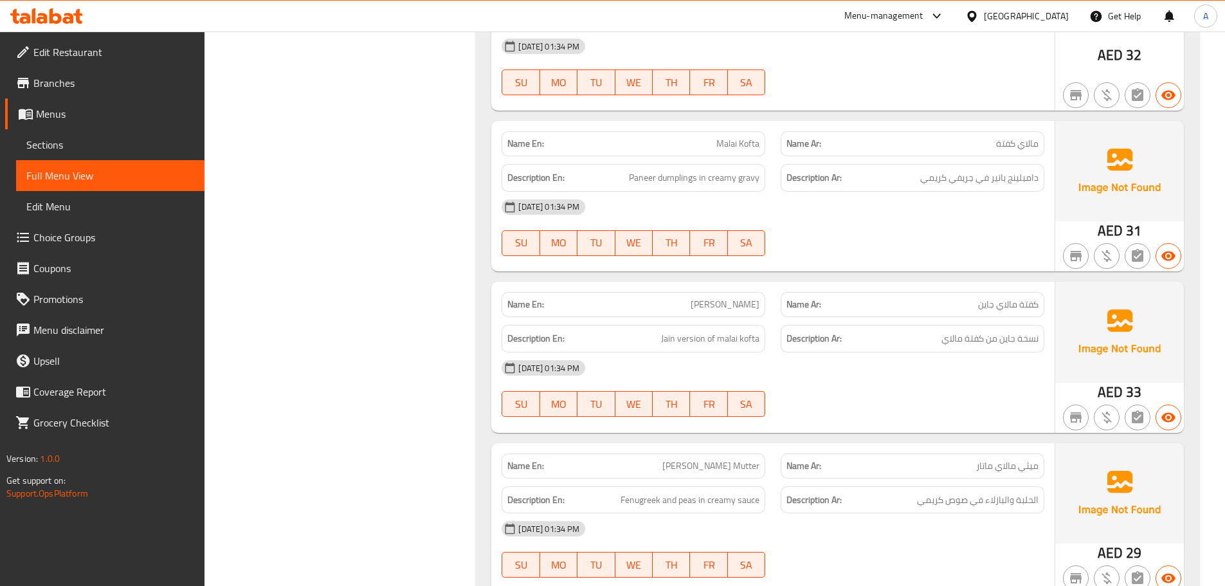
scroll to position [35434, 0]
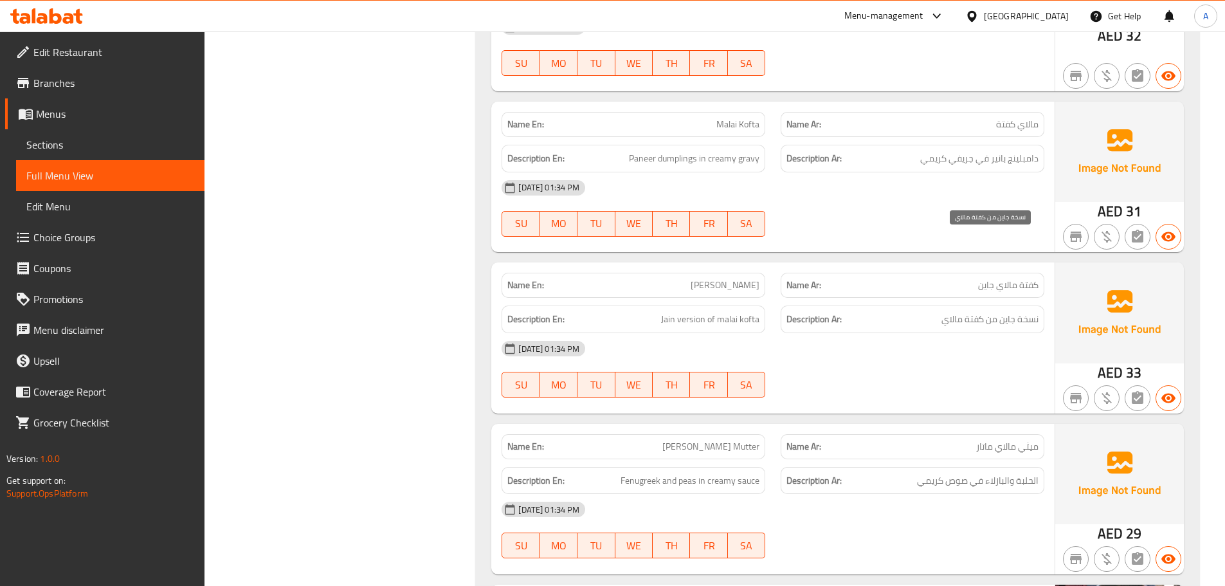
click at [935, 311] on h6 "Description Ar: نسخة جاين من كفتة مالاي" at bounding box center [912, 319] width 252 height 16
click at [825, 298] on div "Description En: Jain version of malai kofta Description Ar: نسخة جاين من كفتة م…" at bounding box center [773, 319] width 558 height 43
click at [913, 390] on div at bounding box center [912, 397] width 279 height 15
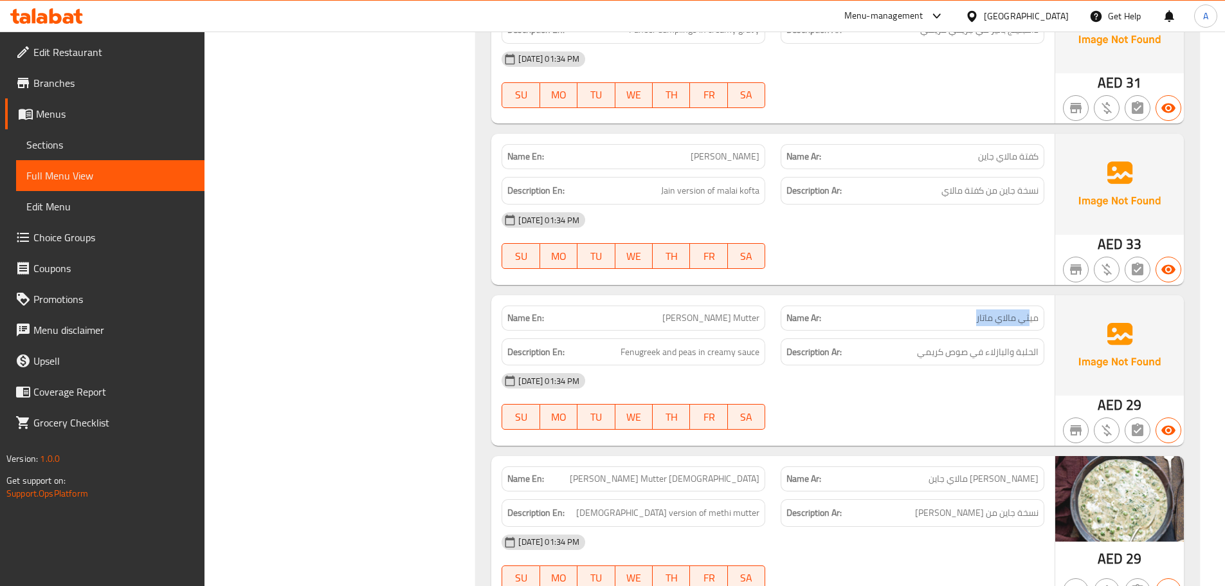
drag, startPoint x: 1029, startPoint y: 245, endPoint x: 878, endPoint y: 246, distance: 151.1
click at [918, 311] on p "Name Ar: [PERSON_NAME]اي ماتار" at bounding box center [912, 317] width 252 height 13
drag, startPoint x: 698, startPoint y: 236, endPoint x: 841, endPoint y: 275, distance: 148.6
click at [777, 295] on div "Name En: [PERSON_NAME] Mutter Name Ar: ميثي مالاي ماتار Description En: Fenugre…" at bounding box center [772, 370] width 563 height 150
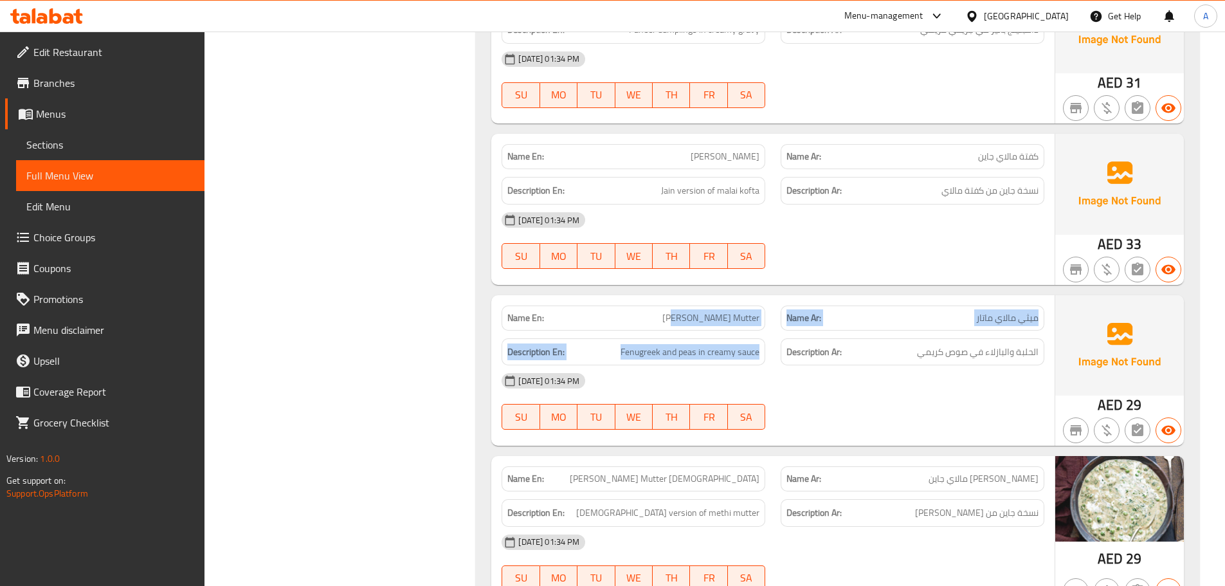
drag, startPoint x: 936, startPoint y: 319, endPoint x: 894, endPoint y: 338, distance: 46.0
click at [937, 365] on div "[DATE] 01:34 PM SU MO TU WE TH FR SA" at bounding box center [773, 401] width 558 height 72
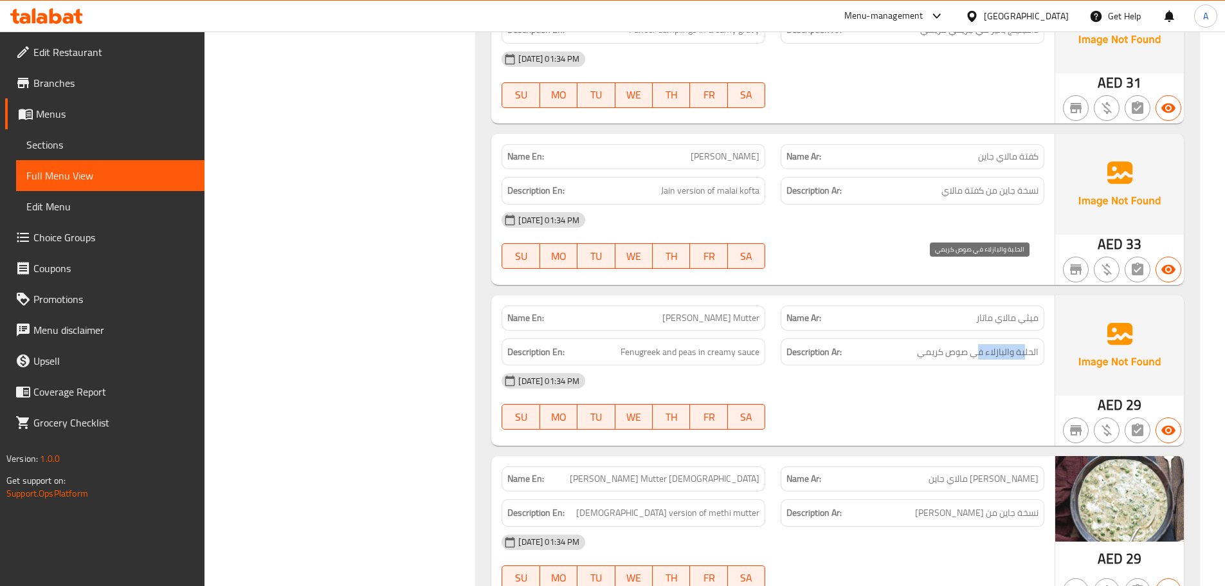
drag, startPoint x: 982, startPoint y: 271, endPoint x: 887, endPoint y: 287, distance: 96.5
click at [967, 344] on span "الحلبة والبازلاء في صوص كريمي" at bounding box center [977, 352] width 121 height 16
drag, startPoint x: 701, startPoint y: 284, endPoint x: 829, endPoint y: 297, distance: 129.2
click at [773, 330] on div "Description En: Fenugreek and peas in creamy sauce Description Ar: الحلبة والبا…" at bounding box center [773, 351] width 558 height 43
click at [856, 365] on div "[DATE] 01:34 PM" at bounding box center [773, 380] width 558 height 31
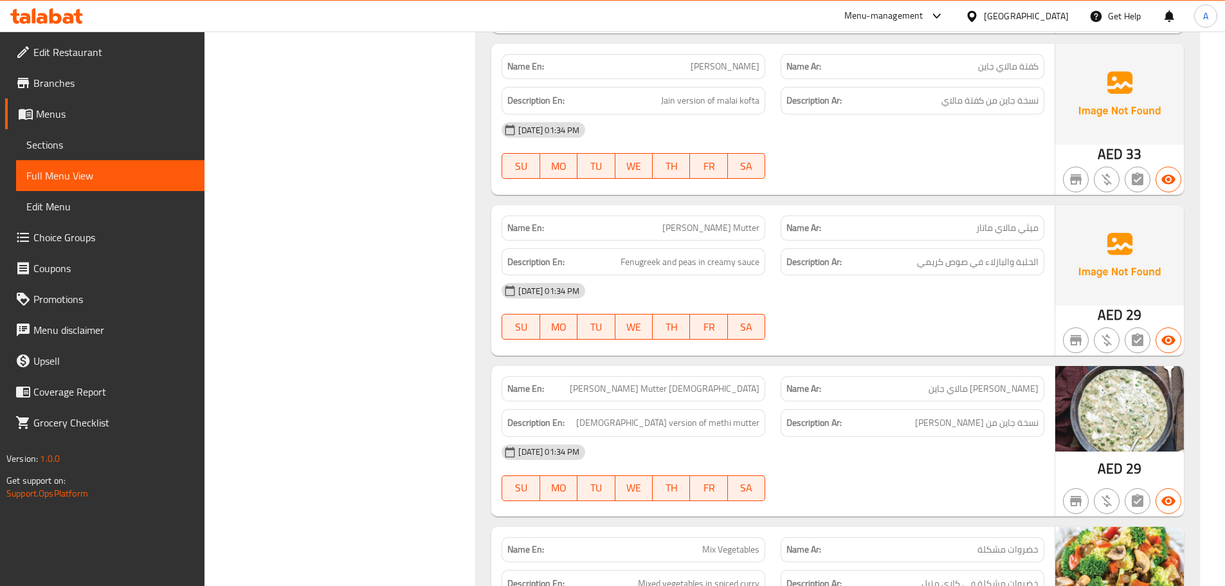
scroll to position [35678, 0]
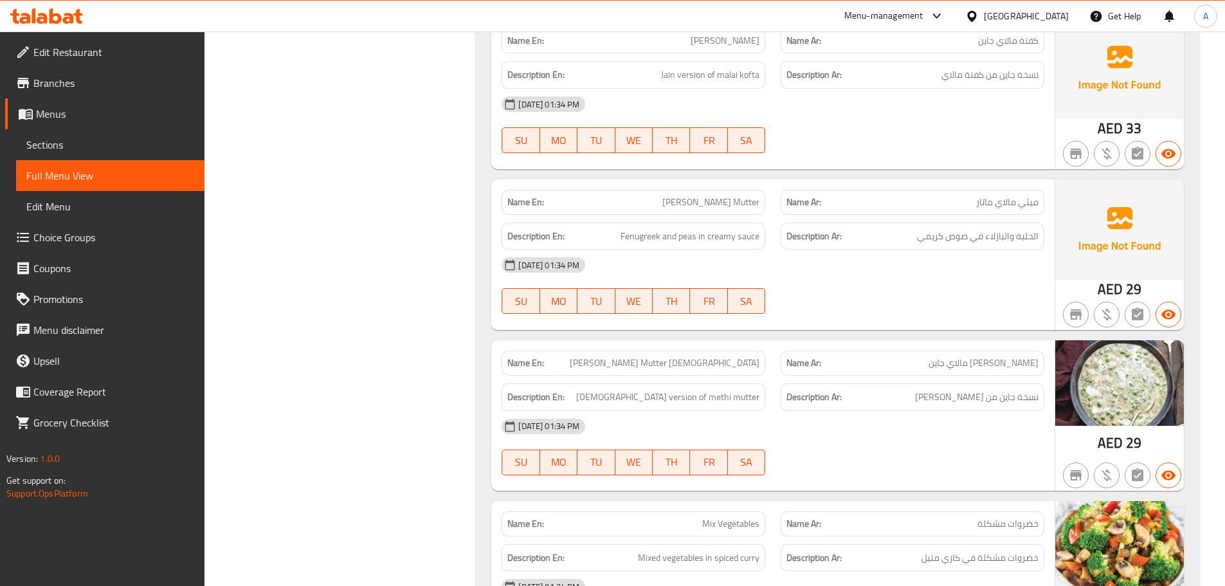
click at [843, 340] on div "Name En: [PERSON_NAME] Name Ar: [PERSON_NAME] مالاي جاين Description En: [DEMOG…" at bounding box center [772, 415] width 563 height 150
click at [980, 411] on div "[DATE] 01:34 PM SU MO TU WE TH FR SA" at bounding box center [773, 447] width 558 height 72
drag, startPoint x: 1032, startPoint y: 282, endPoint x: 962, endPoint y: 283, distance: 69.5
click at [962, 356] on span "[PERSON_NAME] مالاي جاين" at bounding box center [983, 362] width 110 height 13
drag, startPoint x: 1021, startPoint y: 323, endPoint x: 901, endPoint y: 333, distance: 120.6
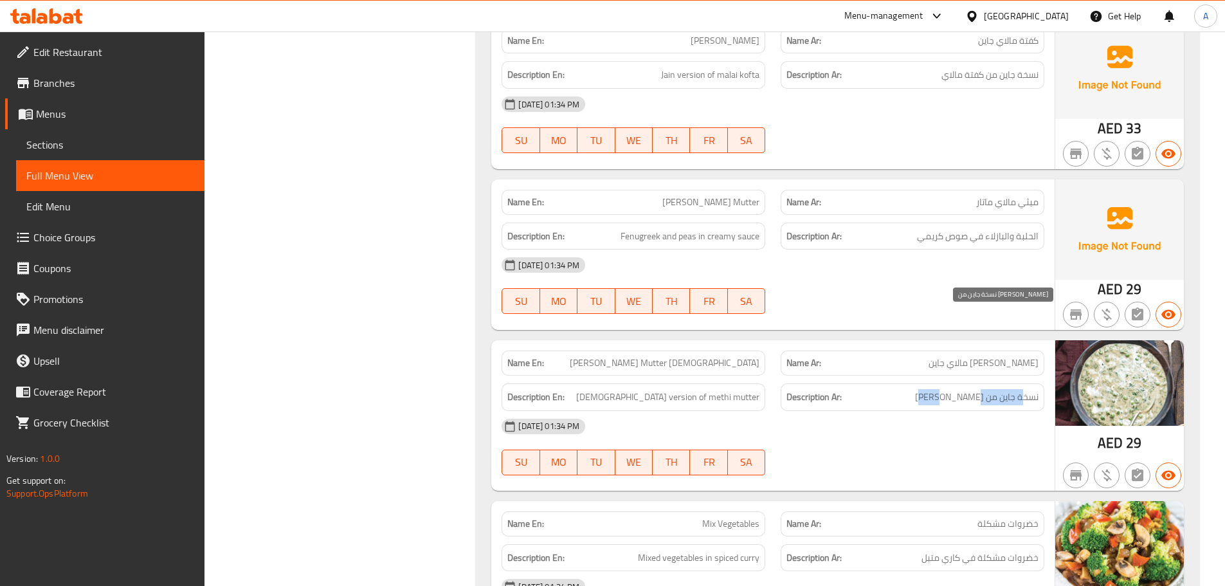
click at [957, 389] on span "نسخة جاين من [PERSON_NAME]" at bounding box center [976, 397] width 123 height 16
click at [771, 340] on div "Name En: [PERSON_NAME] Name Ar: [PERSON_NAME] مالاي جاين Description En: [DEMOG…" at bounding box center [772, 415] width 563 height 150
click at [830, 411] on div "[DATE] 01:34 PM" at bounding box center [773, 426] width 558 height 31
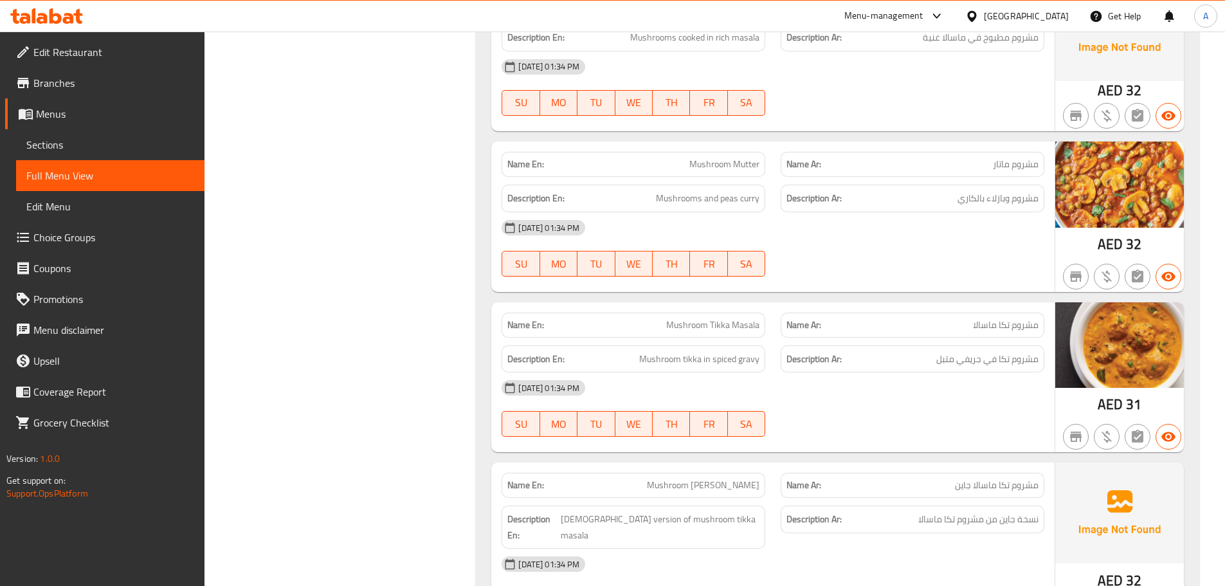
scroll to position [36552, 0]
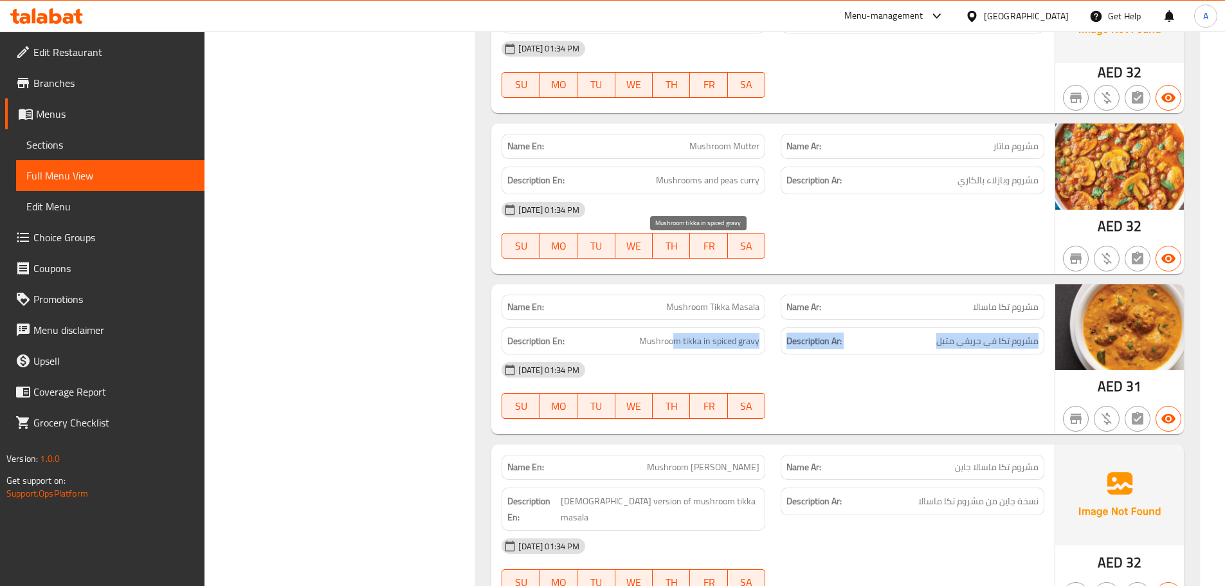
drag, startPoint x: 845, startPoint y: 239, endPoint x: 664, endPoint y: 249, distance: 181.6
click at [665, 319] on div "Description En: Mushroom tikka in spiced gravy Description Ar: مشروم تكا في جري…" at bounding box center [773, 340] width 558 height 43
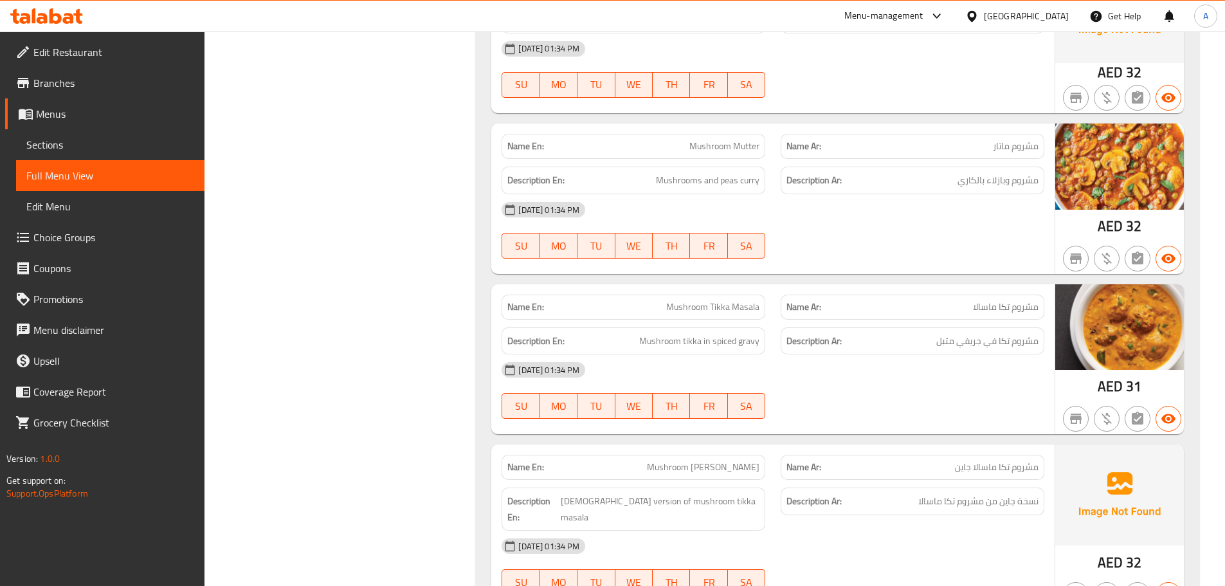
click at [827, 354] on div "[DATE] 01:34 PM" at bounding box center [773, 369] width 558 height 31
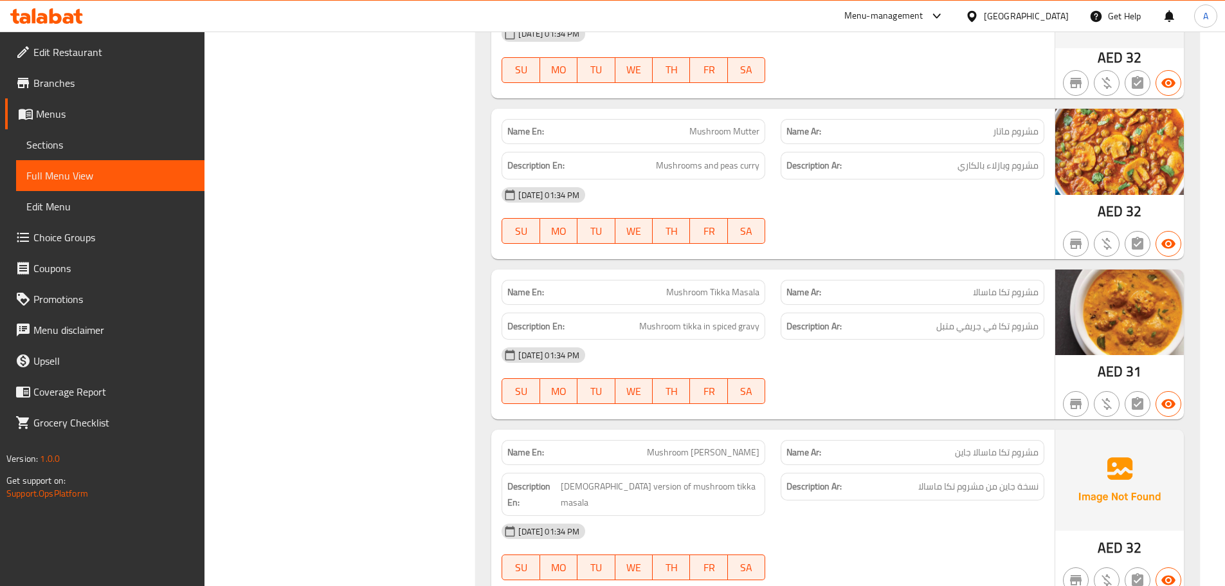
scroll to position [36617, 0]
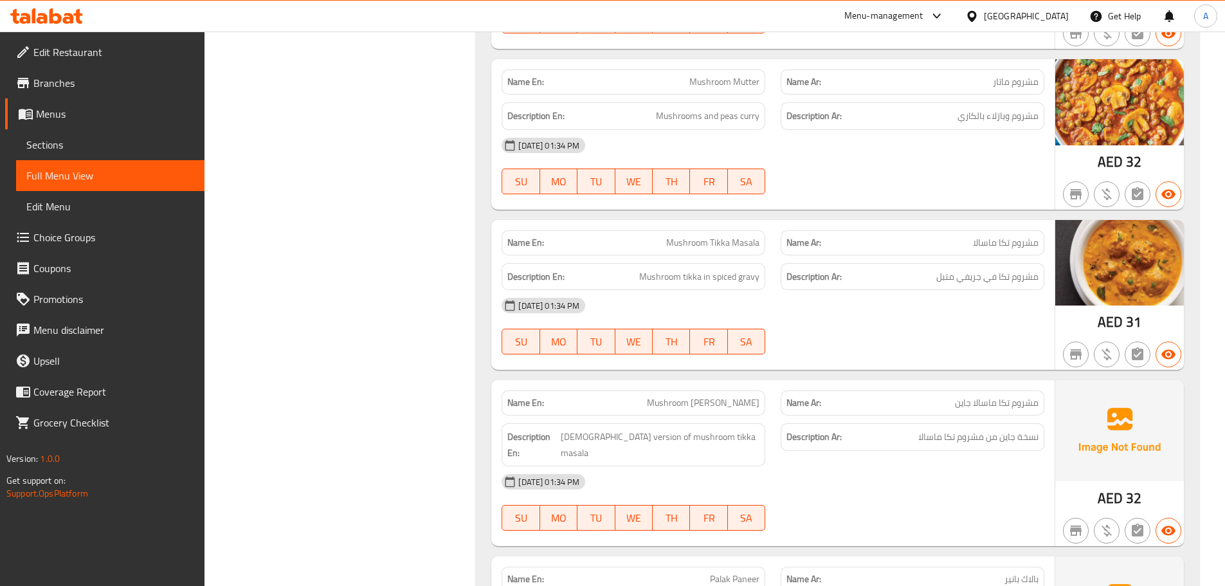
drag, startPoint x: 802, startPoint y: 314, endPoint x: 963, endPoint y: 372, distance: 170.6
click at [822, 314] on div "Name En: Aloo Gobi Name Ar: ألو جوبي Description En: Potato and cauliflower coo…" at bounding box center [837, 407] width 723 height 8860
click at [974, 466] on div "[DATE] 01:34 PM" at bounding box center [773, 481] width 558 height 31
drag, startPoint x: 1023, startPoint y: 343, endPoint x: 949, endPoint y: 342, distance: 73.9
click at [949, 429] on span "نسخة جاين من مشروم تكا ماسالا" at bounding box center [978, 437] width 120 height 16
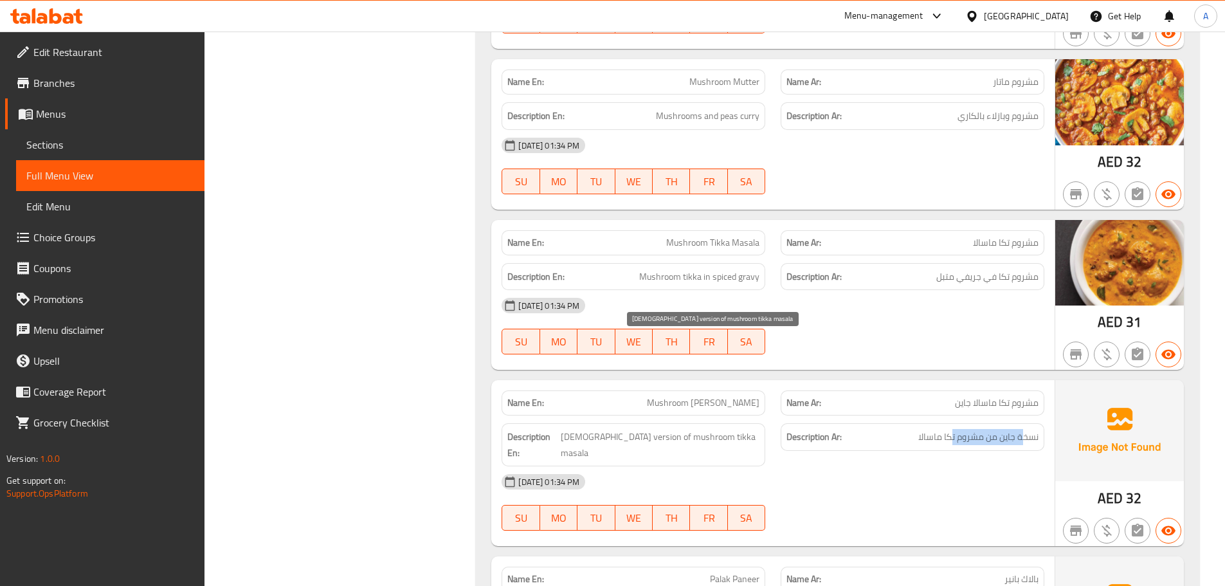
drag, startPoint x: 684, startPoint y: 340, endPoint x: 836, endPoint y: 381, distance: 157.6
click at [742, 423] on div "Description En: Jain version of mushroom tikka masala" at bounding box center [633, 444] width 264 height 43
click at [858, 466] on div "[DATE] 01:34 PM" at bounding box center [773, 481] width 558 height 31
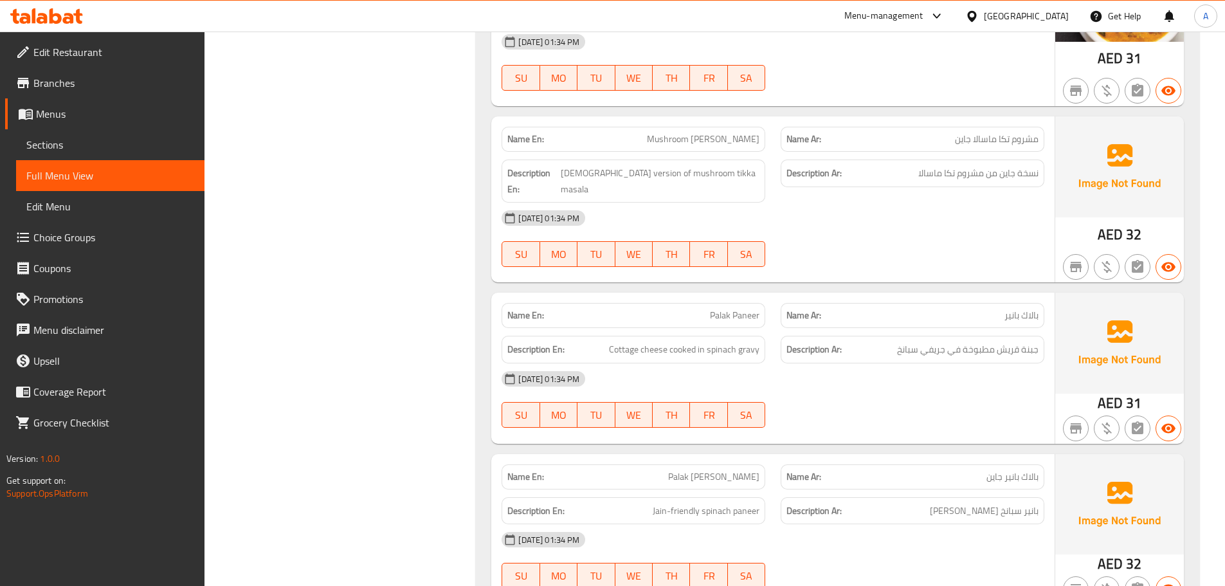
scroll to position [36964, 0]
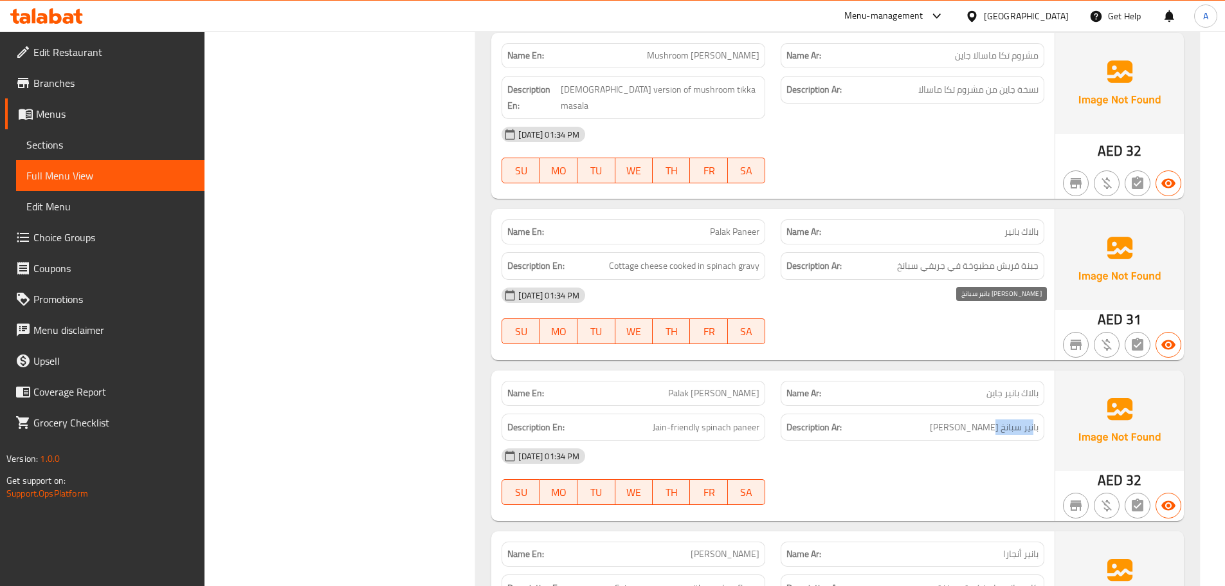
drag, startPoint x: 1032, startPoint y: 320, endPoint x: 989, endPoint y: 321, distance: 43.1
click at [992, 419] on span "بانير سبانخ [PERSON_NAME]" at bounding box center [984, 427] width 109 height 16
click at [960, 440] on div "[DATE] 01:34 PM" at bounding box center [773, 455] width 558 height 31
drag, startPoint x: 679, startPoint y: 314, endPoint x: 838, endPoint y: 342, distance: 161.8
click at [832, 370] on div "Name En: [PERSON_NAME] Name Ar: بالاك بانير جاين Description En: Jain-friendly …" at bounding box center [772, 445] width 563 height 150
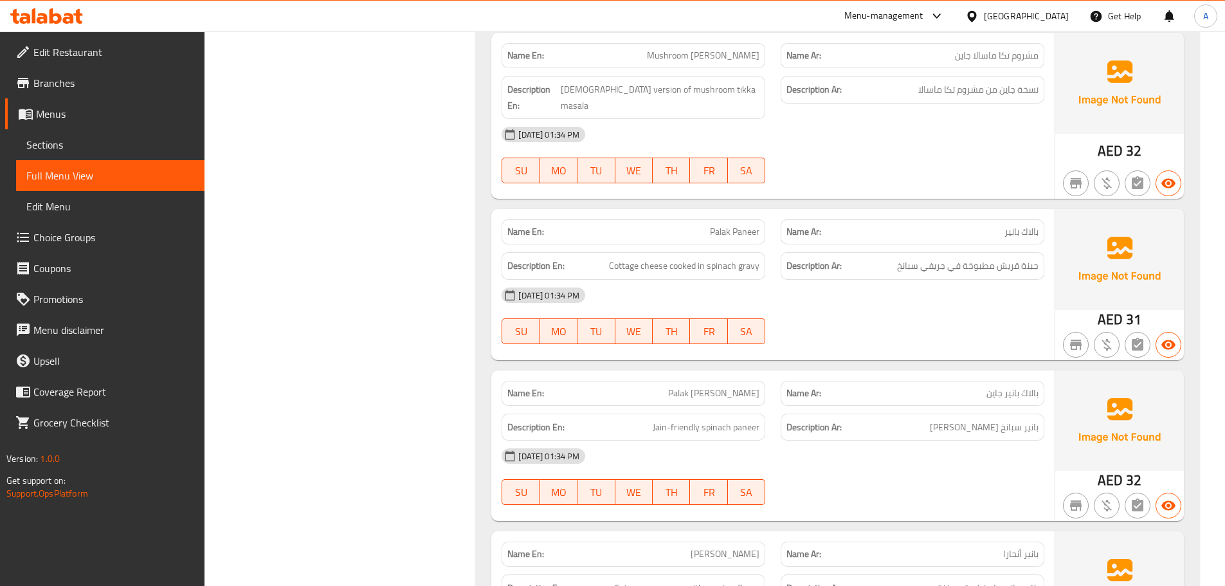
click at [862, 440] on div "[DATE] 01:34 PM" at bounding box center [773, 455] width 558 height 31
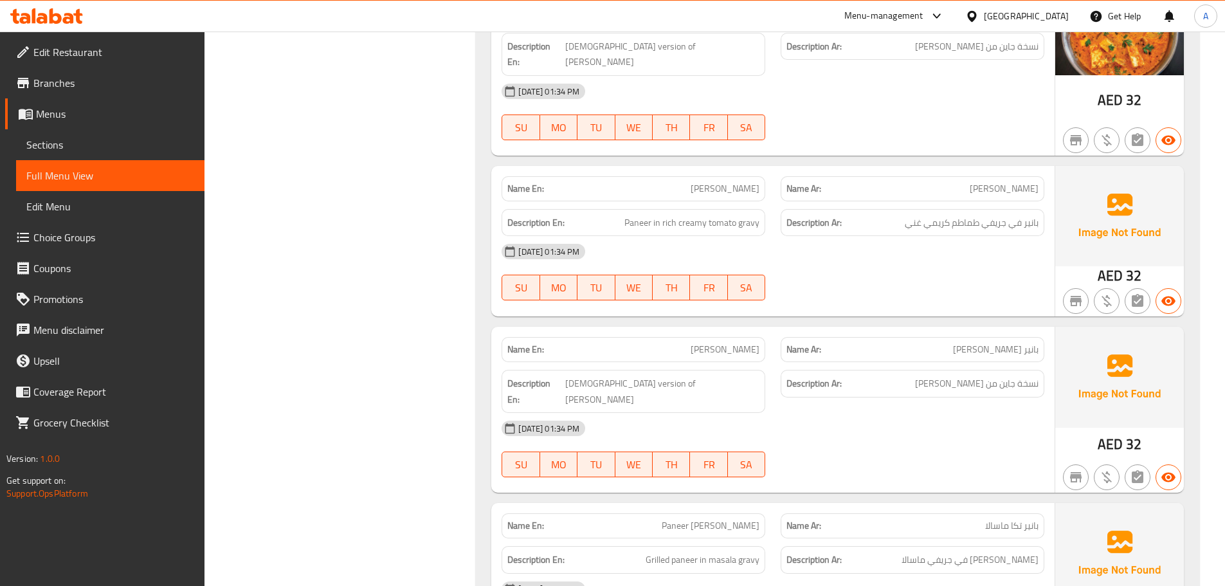
scroll to position [38815, 0]
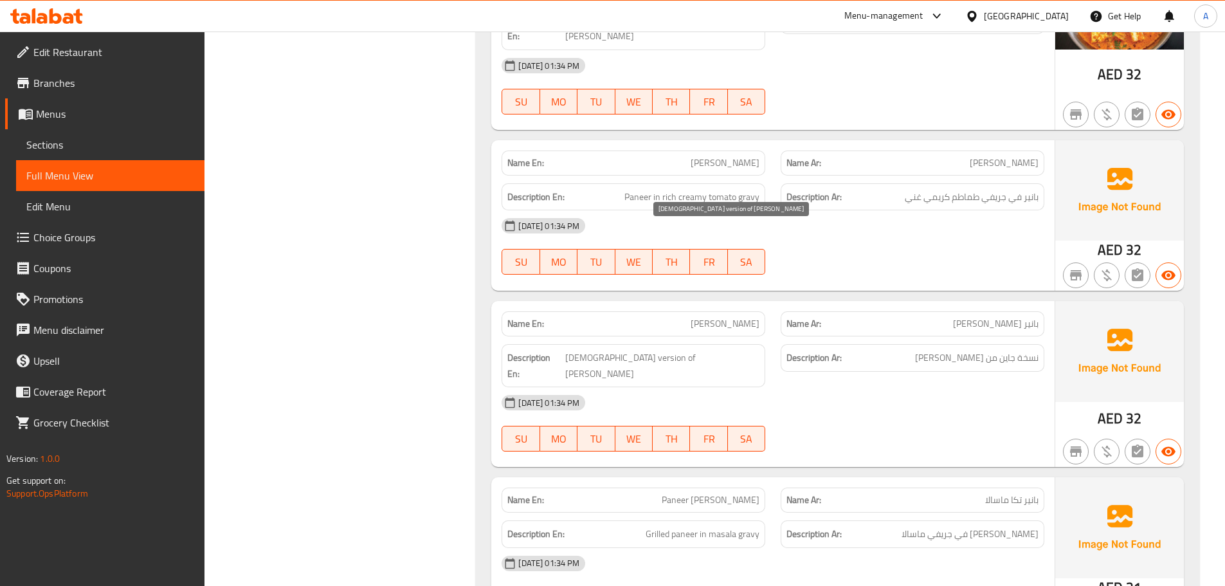
drag, startPoint x: 672, startPoint y: 228, endPoint x: 777, endPoint y: 255, distance: 108.0
click at [753, 301] on div "Name En: [PERSON_NAME] Name Ar: [PERSON_NAME] Description En: Jain version of m…" at bounding box center [772, 384] width 563 height 166
click at [791, 387] on div "[DATE] 01:34 PM" at bounding box center [773, 402] width 558 height 31
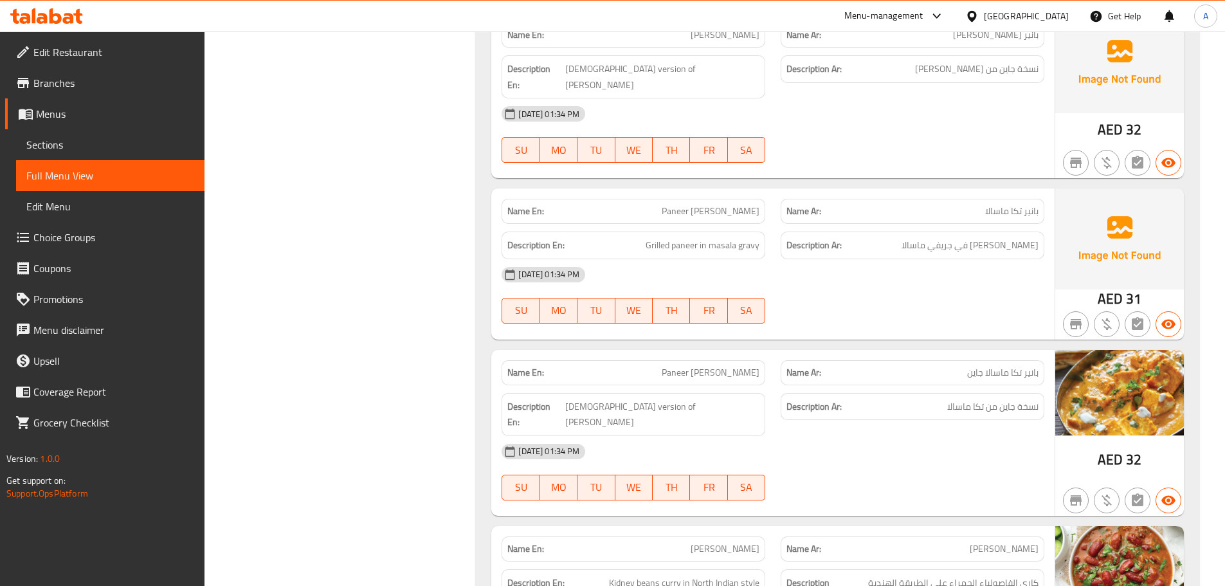
scroll to position [39239, 0]
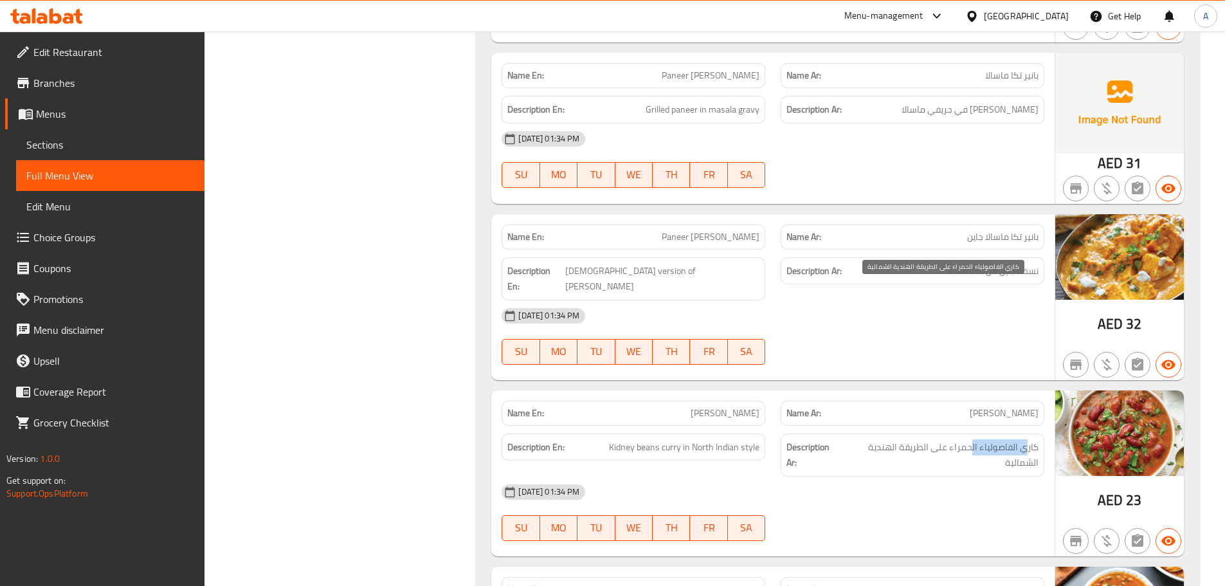
drag, startPoint x: 1024, startPoint y: 286, endPoint x: 970, endPoint y: 286, distance: 54.0
click at [970, 439] on span "كاري الفاصولياء الحمراء على الطريقة الهندية الشمالية" at bounding box center [939, 454] width 197 height 31
drag, startPoint x: 938, startPoint y: 287, endPoint x: 890, endPoint y: 291, distance: 47.7
click at [890, 439] on span "كاري الفاصولياء الحمراء على الطريقة الهندية الشمالية" at bounding box center [939, 454] width 197 height 31
click at [1019, 439] on span "كاري الفاصولياء الحمراء على الطريقة الهندية الشمالية" at bounding box center [939, 454] width 197 height 31
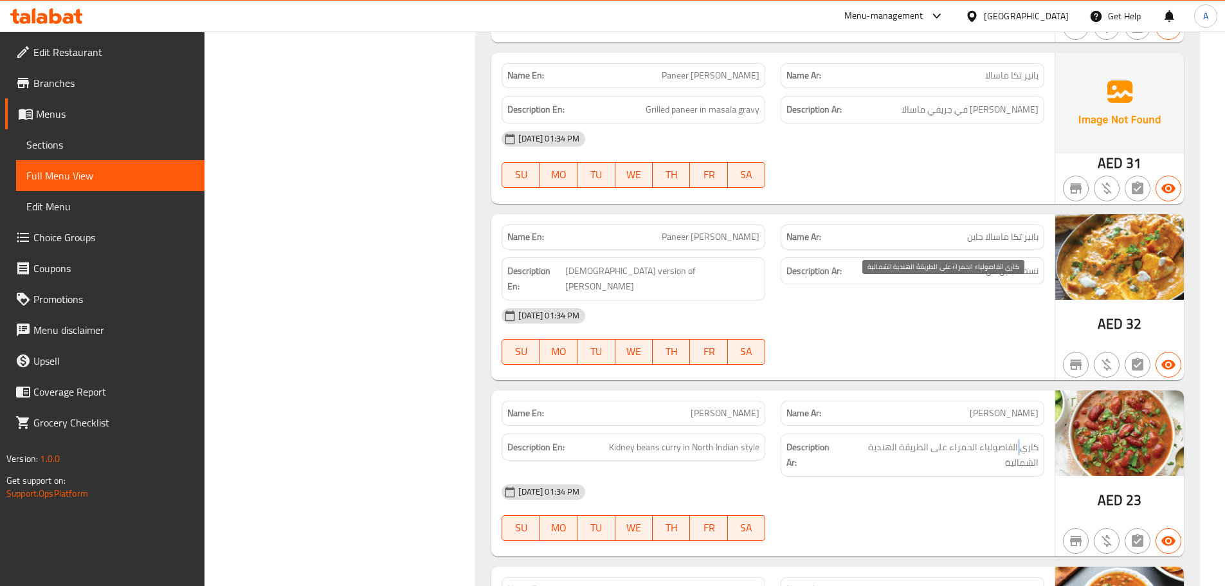
click at [1019, 439] on span "كاري الفاصولياء الحمراء على الطريقة الهندية الشمالية" at bounding box center [939, 454] width 197 height 31
click at [971, 476] on div "[DATE] 01:34 PM" at bounding box center [773, 491] width 558 height 31
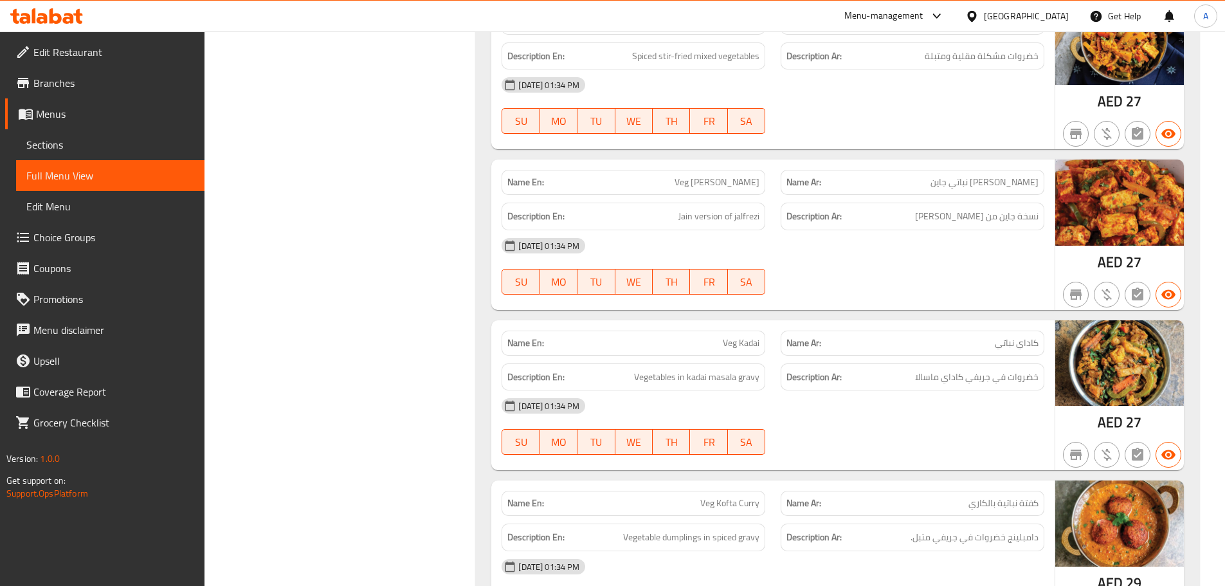
scroll to position [40345, 0]
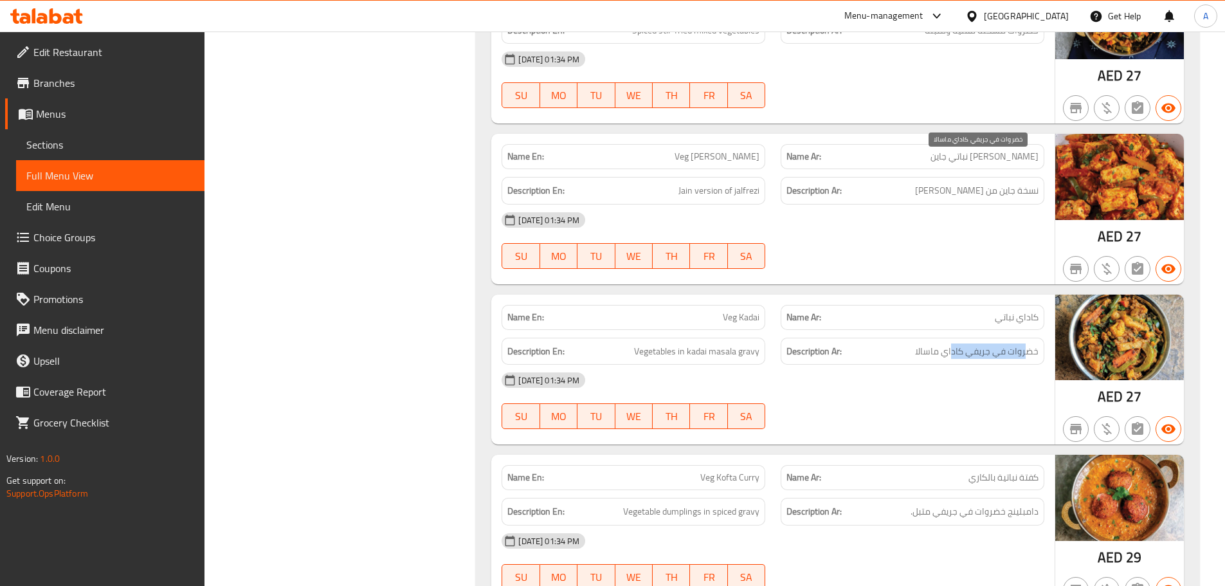
drag, startPoint x: 1027, startPoint y: 165, endPoint x: 921, endPoint y: 170, distance: 106.8
click at [950, 343] on span "خضروات في جريفي كاداي ماسالا" at bounding box center [976, 351] width 123 height 16
click at [644, 343] on span "Vegetables in kadai masala gravy" at bounding box center [696, 351] width 125 height 16
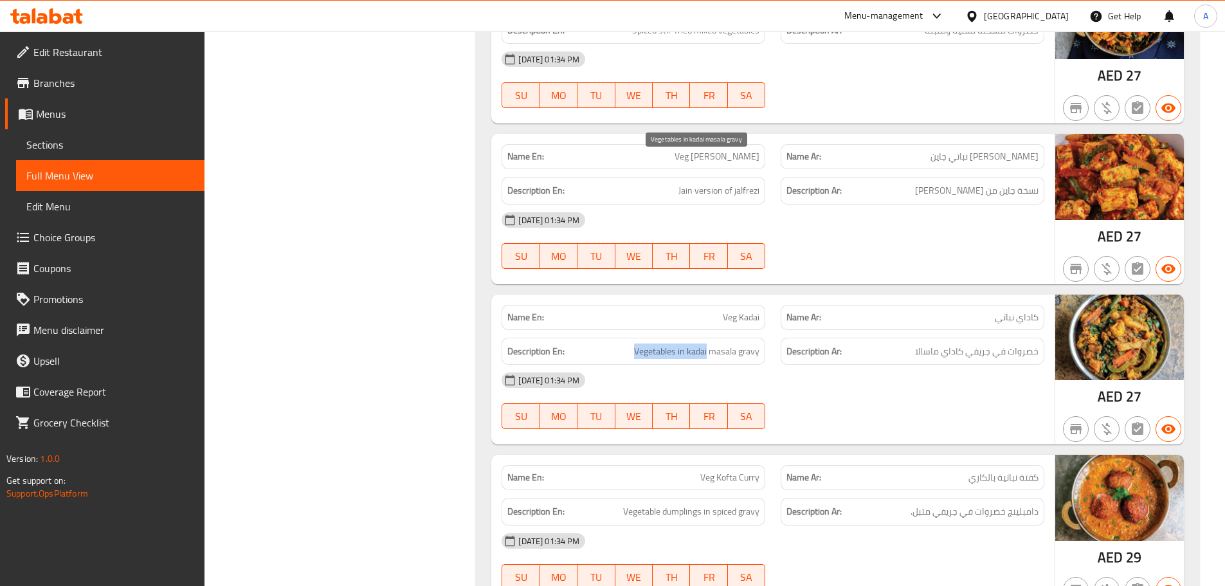
drag, startPoint x: 644, startPoint y: 169, endPoint x: 688, endPoint y: 169, distance: 43.7
click at [688, 343] on span "Vegetables in kadai masala gravy" at bounding box center [696, 351] width 125 height 16
click at [742, 343] on span "Vegetables in kadai masala gravy" at bounding box center [696, 351] width 125 height 16
drag, startPoint x: 742, startPoint y: 168, endPoint x: 730, endPoint y: 166, distance: 13.0
click at [730, 343] on span "Vegetables in kadai masala gravy" at bounding box center [696, 351] width 125 height 16
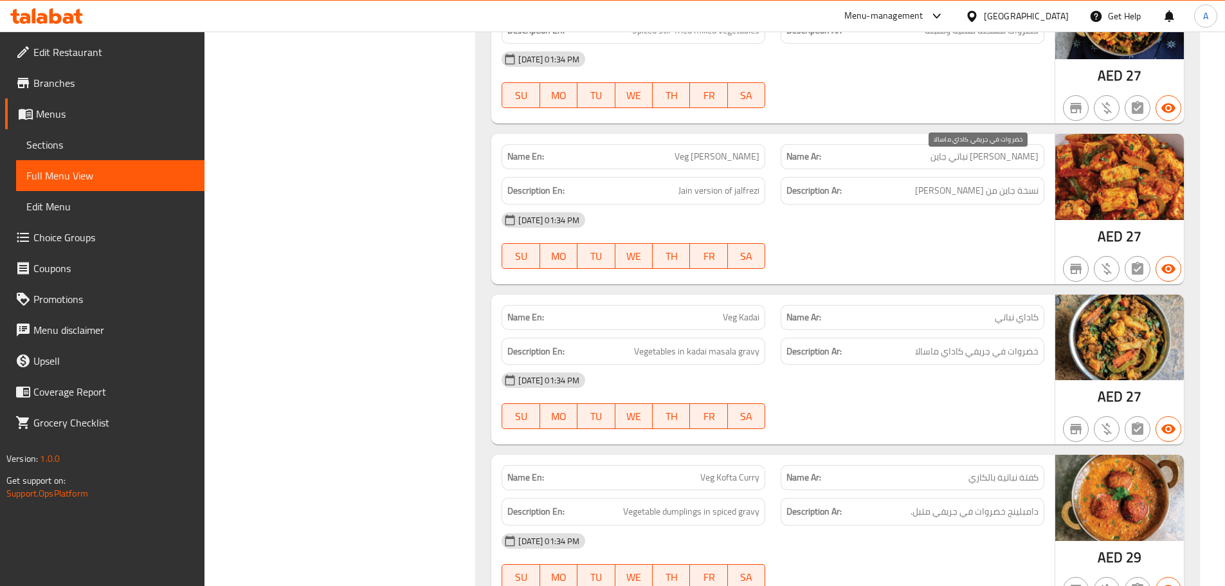
drag, startPoint x: 984, startPoint y: 167, endPoint x: 915, endPoint y: 229, distance: 92.4
click at [955, 294] on div "Name En: Veg Kadai Name Ar: كاداي نباتي Description En: Vegetables in kadai mas…" at bounding box center [772, 369] width 563 height 150
click at [915, 364] on div "[DATE] 01:34 PM SU MO TU WE TH FR SA" at bounding box center [773, 400] width 558 height 72
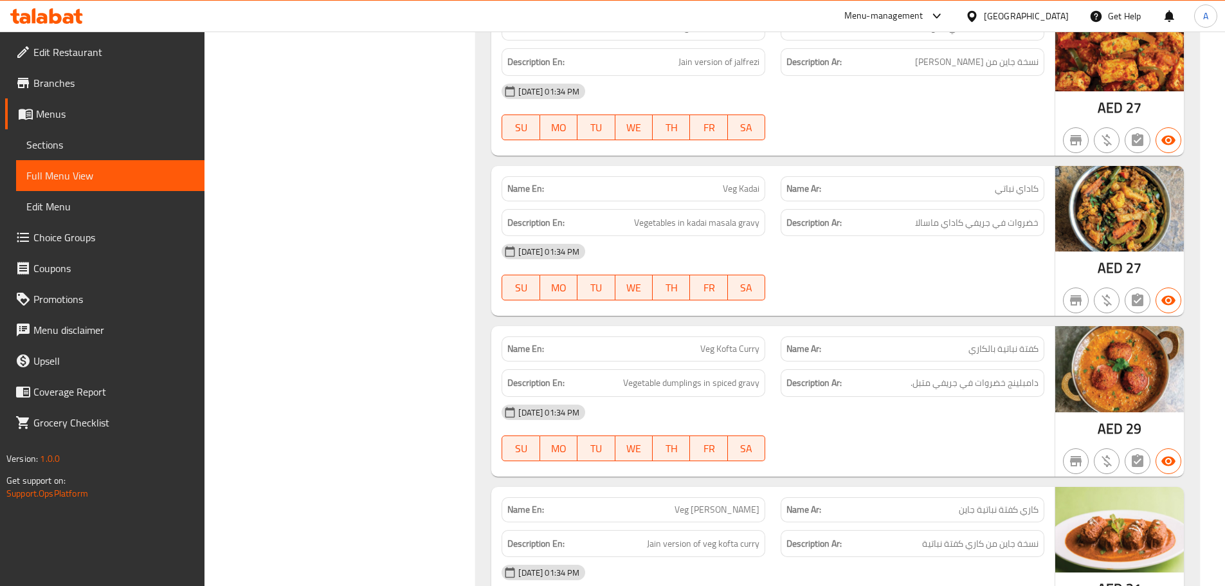
scroll to position [40409, 0]
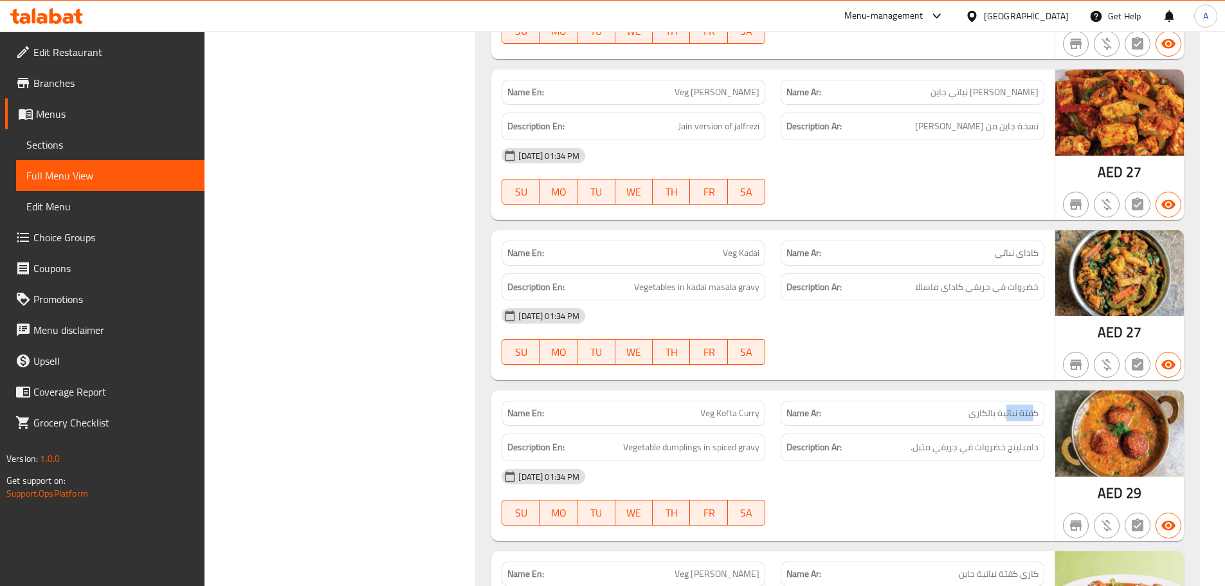
drag, startPoint x: 1032, startPoint y: 231, endPoint x: 1004, endPoint y: 231, distance: 28.3
click at [1004, 406] on span "كفتة نباتية بالكاري" at bounding box center [1003, 412] width 70 height 13
click at [959, 461] on div "[DATE] 01:34 PM" at bounding box center [773, 476] width 558 height 31
click at [784, 390] on div "Name En: Veg Kofta Curry Name Ar: كفتة نباتية بالكاري Description En: Vegetable…" at bounding box center [772, 465] width 563 height 150
click at [835, 461] on div "[DATE] 01:34 PM" at bounding box center [773, 476] width 558 height 31
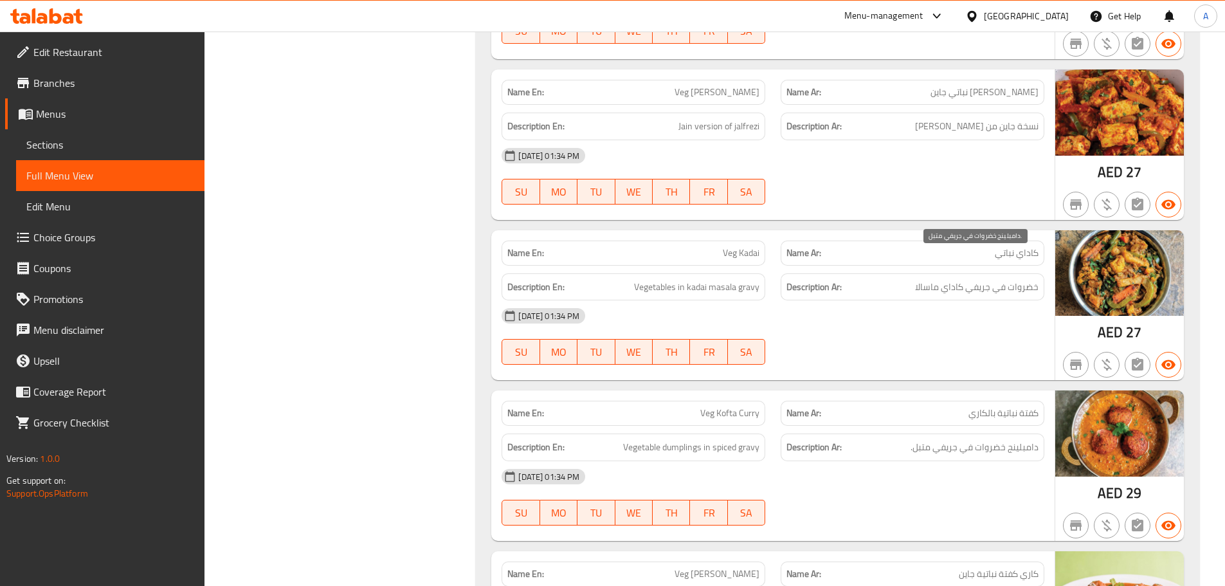
drag, startPoint x: 1027, startPoint y: 260, endPoint x: 775, endPoint y: 268, distance: 252.1
click at [899, 439] on h6 "Description Ar: دامبلينج خضروات في جريفي متبل." at bounding box center [912, 447] width 252 height 16
drag, startPoint x: 649, startPoint y: 266, endPoint x: 835, endPoint y: 314, distance: 192.6
click at [746, 390] on div "Name En: Veg Kofta Curry Name Ar: كفتة نباتية بالكاري Description En: Vegetable…" at bounding box center [772, 465] width 563 height 150
click at [835, 461] on div "[DATE] 01:34 PM SU MO TU WE TH FR SA" at bounding box center [773, 497] width 558 height 72
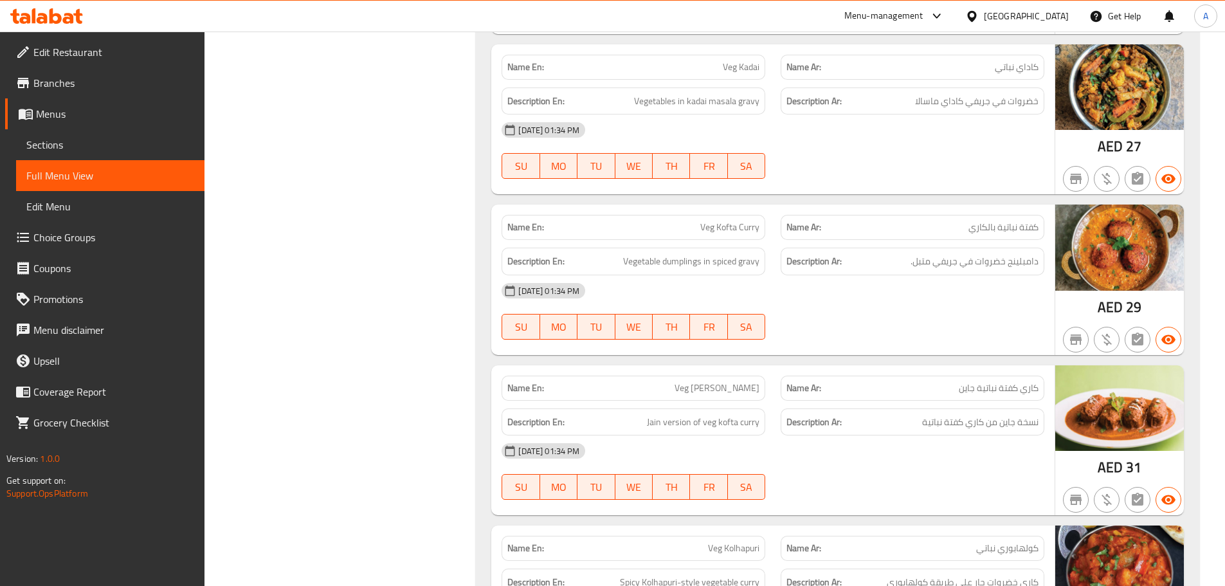
scroll to position [40602, 0]
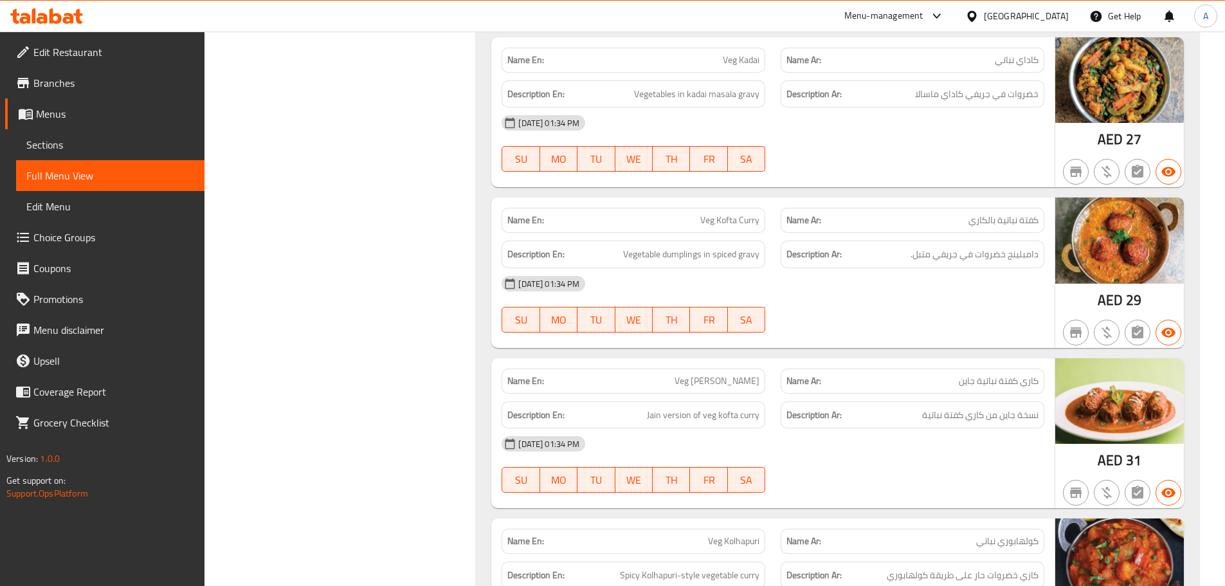
drag, startPoint x: 1030, startPoint y: 197, endPoint x: 925, endPoint y: 206, distance: 105.8
click at [969, 374] on span "كاري كفتة نباتية جاين" at bounding box center [998, 380] width 80 height 13
drag, startPoint x: 648, startPoint y: 190, endPoint x: 736, endPoint y: 202, distance: 88.9
click at [736, 374] on p "Name En: Veg [PERSON_NAME][DEMOGRAPHIC_DATA]" at bounding box center [633, 380] width 252 height 13
click at [723, 374] on span "Veg [PERSON_NAME]" at bounding box center [716, 380] width 85 height 13
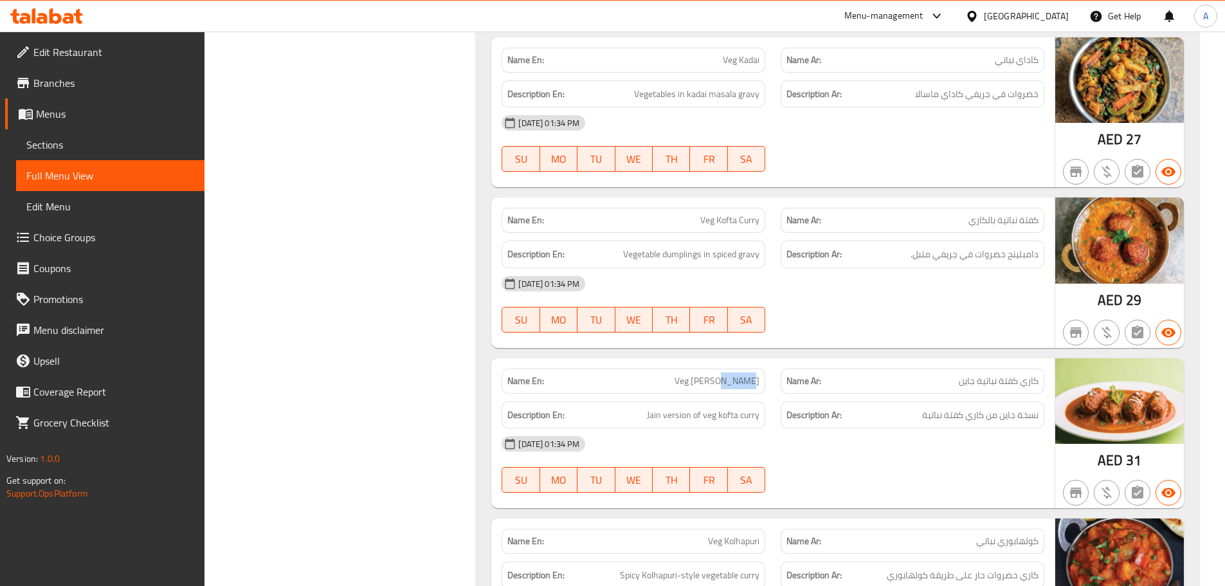
click at [723, 374] on span "Veg [PERSON_NAME]" at bounding box center [716, 380] width 85 height 13
click at [904, 428] on div "[DATE] 01:34 PM" at bounding box center [773, 443] width 558 height 31
drag, startPoint x: 1015, startPoint y: 226, endPoint x: 849, endPoint y: 230, distance: 165.9
click at [947, 407] on span "نسخة جاين من كاري كفتة نباتية" at bounding box center [980, 415] width 116 height 16
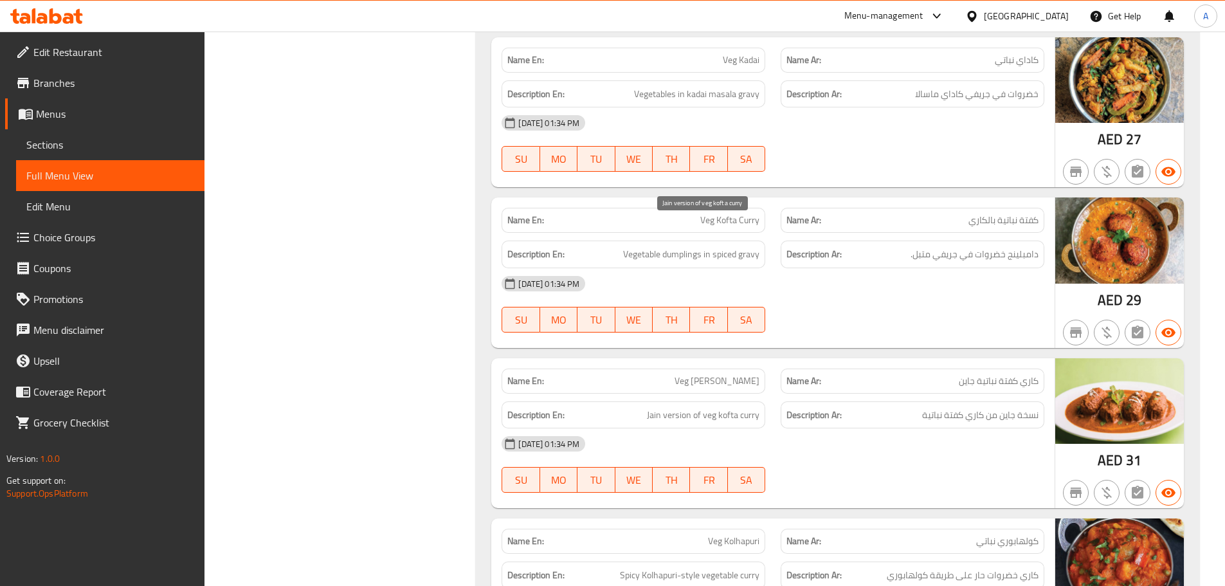
drag, startPoint x: 722, startPoint y: 226, endPoint x: 834, endPoint y: 262, distance: 117.3
click at [769, 393] on div "Description En: Jain version of veg kofta curry" at bounding box center [633, 414] width 279 height 43
click at [870, 428] on div "[DATE] 01:34 PM SU MO TU WE TH FR SA" at bounding box center [773, 464] width 558 height 72
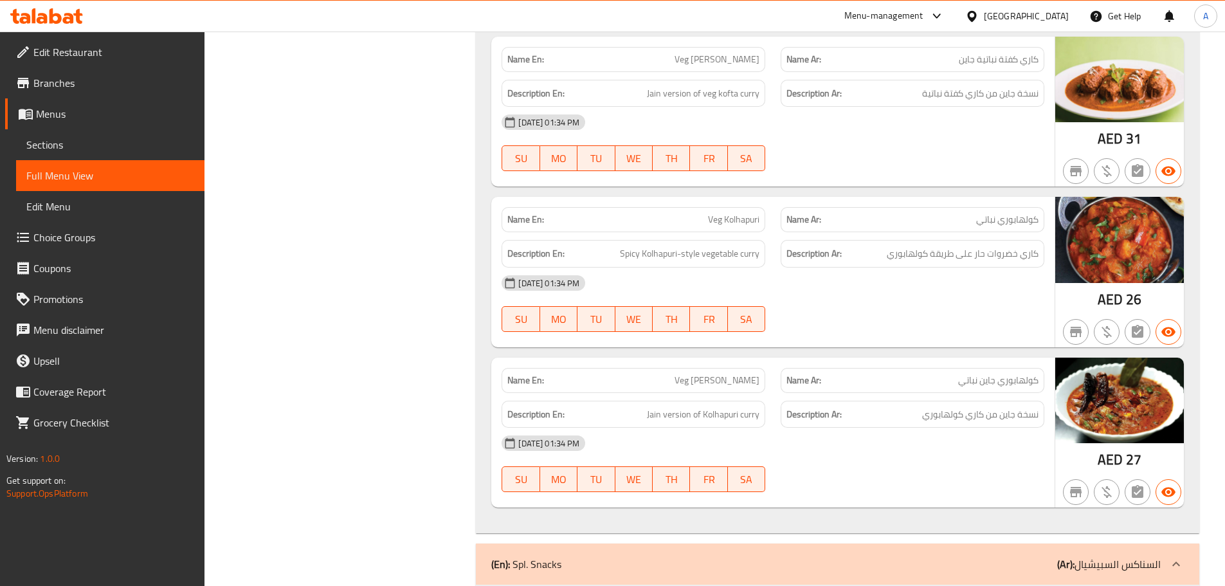
scroll to position [40859, 0]
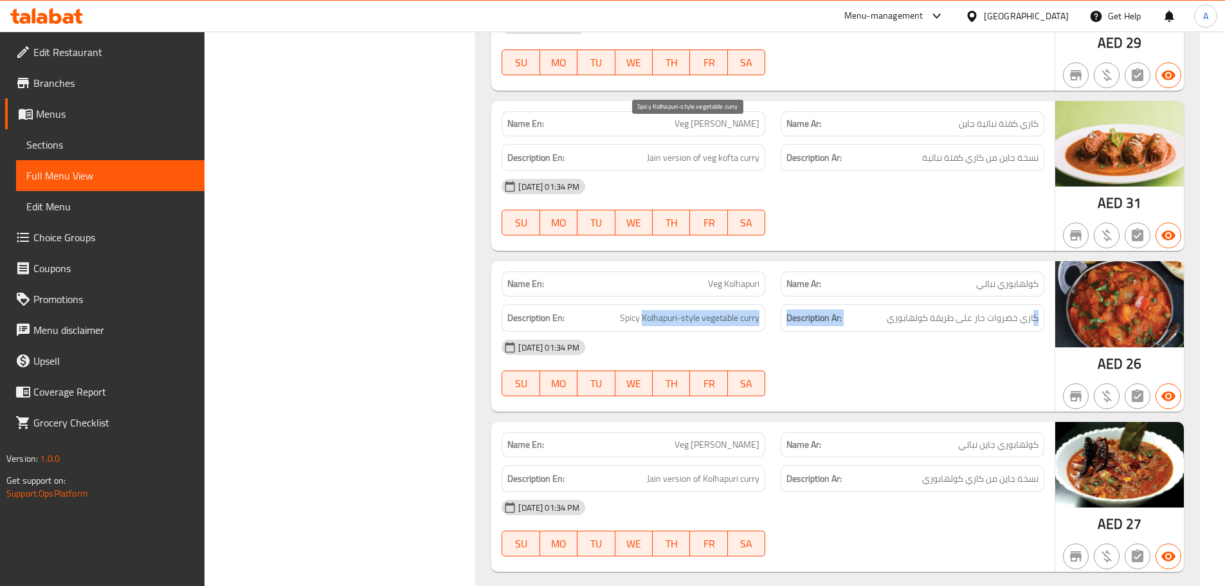
drag, startPoint x: 1033, startPoint y: 135, endPoint x: 643, endPoint y: 134, distance: 389.6
click at [643, 296] on div "Description En: Spicy Kolhapuri-style vegetable curry Description Ar: كاري خضرو…" at bounding box center [773, 317] width 558 height 43
click at [868, 424] on div "Name En: [PERSON_NAME] Name Ar: كولهابوري جاين نباتي" at bounding box center [773, 444] width 558 height 40
click at [907, 388] on div at bounding box center [912, 395] width 279 height 15
click at [896, 438] on p "Name Ar: كولهابوري جاين نباتي" at bounding box center [912, 444] width 252 height 13
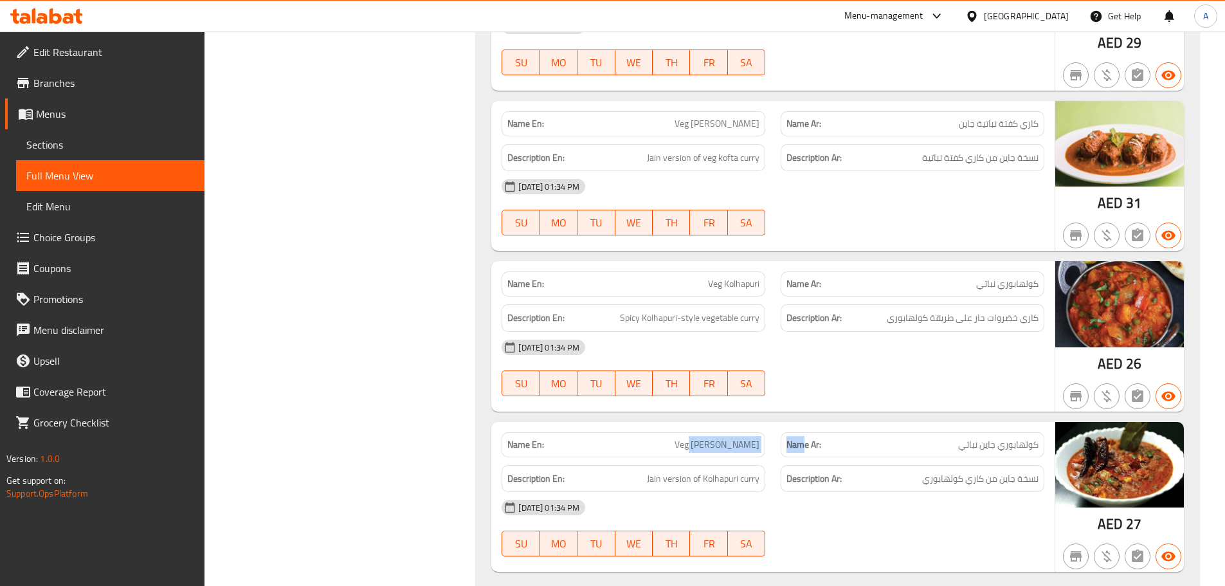
drag, startPoint x: 704, startPoint y: 256, endPoint x: 832, endPoint y: 246, distance: 128.9
click at [820, 424] on div "Name En: [PERSON_NAME] Name Ar: كولهابوري جاين نباتي" at bounding box center [773, 444] width 558 height 40
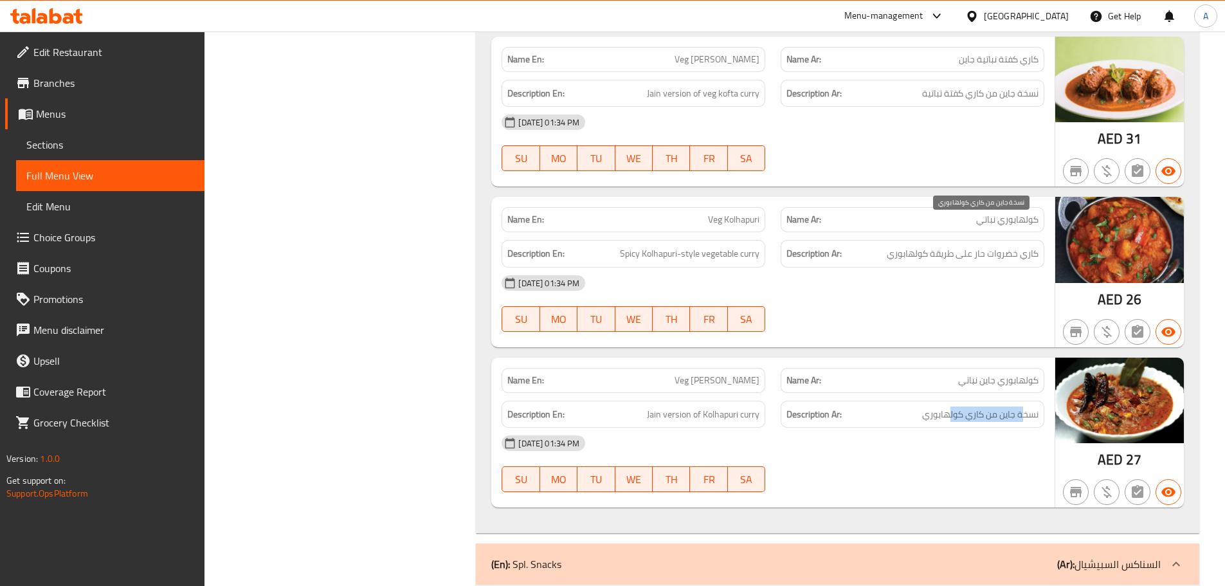
drag, startPoint x: 1023, startPoint y: 230, endPoint x: 950, endPoint y: 228, distance: 73.3
click at [950, 406] on span "نسخة جاين من كاري كولهابوري" at bounding box center [980, 414] width 116 height 16
click at [758, 406] on h6 "Description En: Jain version of Kolhapuri curry" at bounding box center [633, 414] width 252 height 16
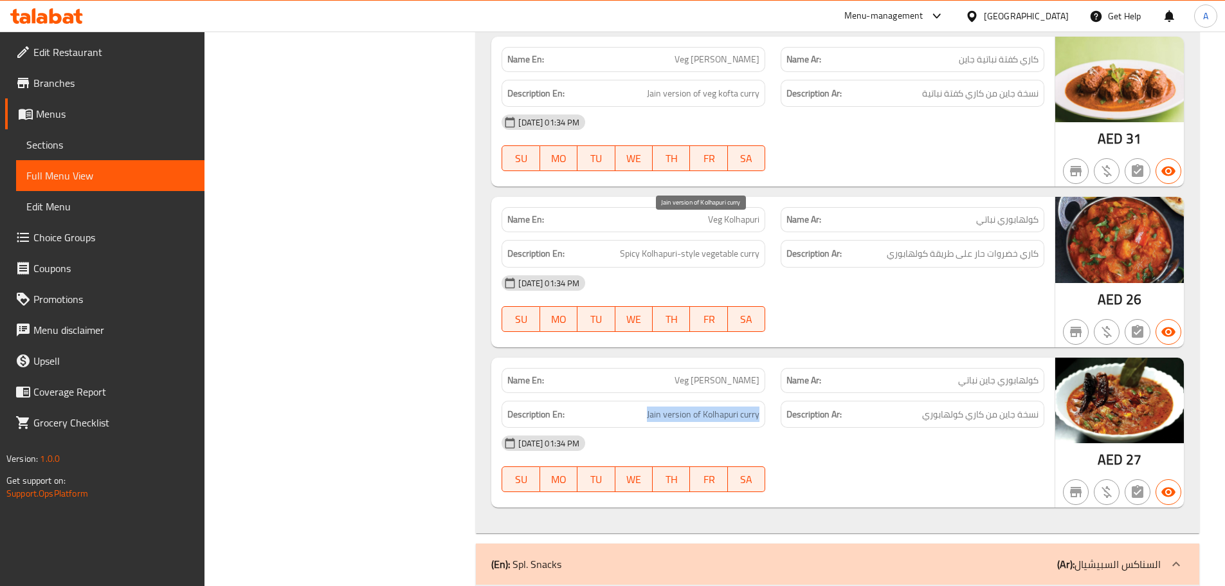
click at [723, 406] on span "Jain version of Kolhapuri curry" at bounding box center [703, 414] width 112 height 16
drag, startPoint x: 723, startPoint y: 231, endPoint x: 914, endPoint y: 289, distance: 200.1
click at [722, 406] on span "Jain version of Kolhapuri curry" at bounding box center [703, 414] width 112 height 16
click at [914, 427] on div "[DATE] 01:34 PM SU MO TU WE TH FR SA" at bounding box center [773, 463] width 558 height 72
